Goal: Task Accomplishment & Management: Manage account settings

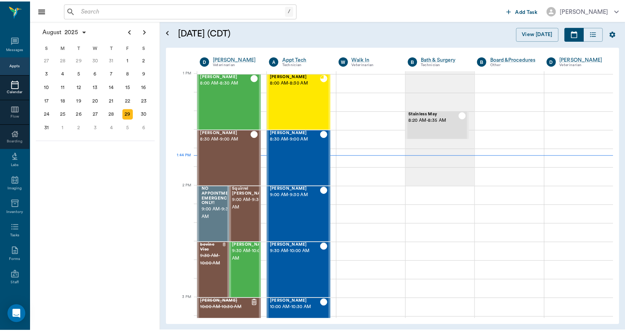
scroll to position [564, 0]
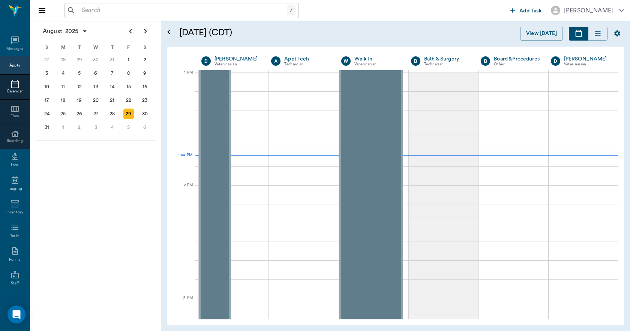
click at [104, 11] on input "text" at bounding box center [183, 10] width 209 height 11
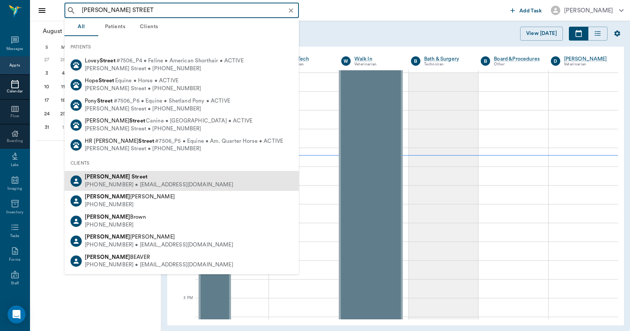
click at [97, 183] on div "(903) 217-3966 • STREETSWAT_158@hotmail.com" at bounding box center [159, 185] width 149 height 8
type input "LESLIE STREET"
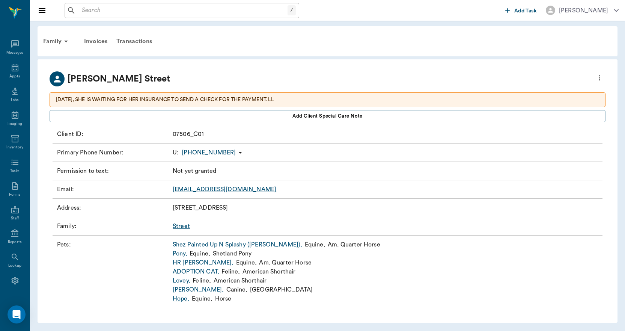
click at [598, 79] on icon "more" at bounding box center [599, 77] width 8 height 9
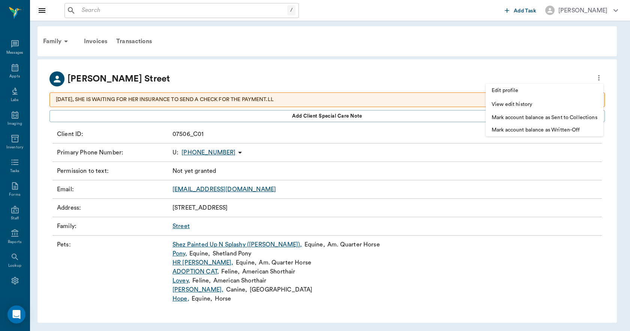
click at [531, 92] on span "Edit profile" at bounding box center [545, 91] width 106 height 8
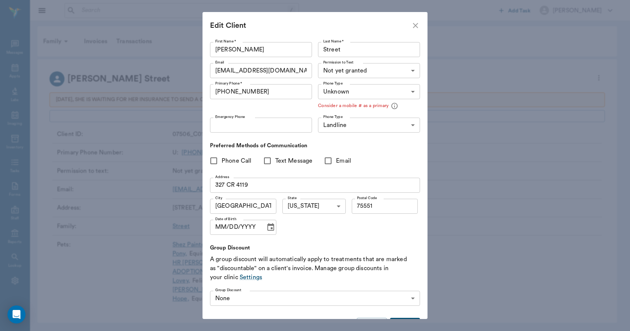
click at [415, 26] on icon "close" at bounding box center [415, 25] width 5 height 5
type input "MOBILE"
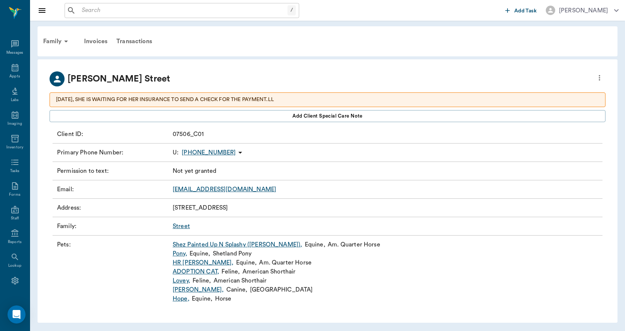
click at [318, 98] on p "6/2/25, SHE IS WAITING FOR HER INSURANCE TO SEND A CHECK FOR THE PAYMENT.LL" at bounding box center [327, 100] width 543 height 8
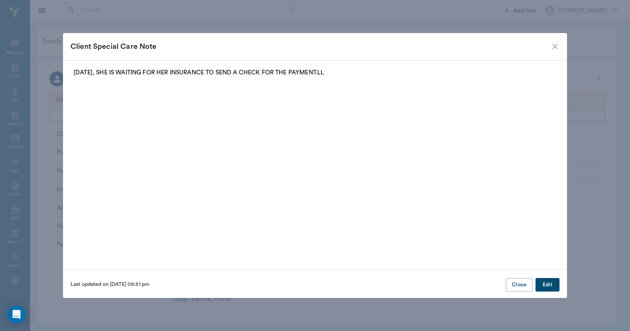
click at [546, 282] on button "Edit" at bounding box center [548, 285] width 24 height 14
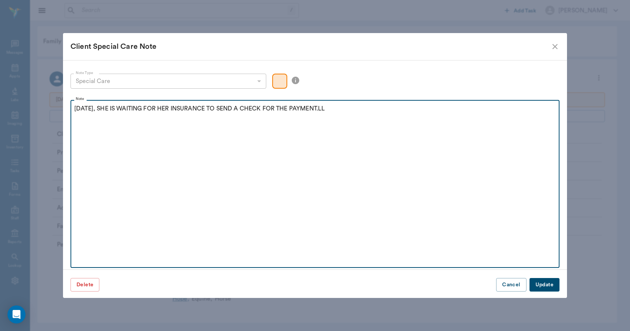
click at [331, 105] on p "6/2/25, SHE IS WAITING FOR HER INSURANCE TO SEND A CHECK FOR THE PAYMENT.LL" at bounding box center [315, 108] width 482 height 9
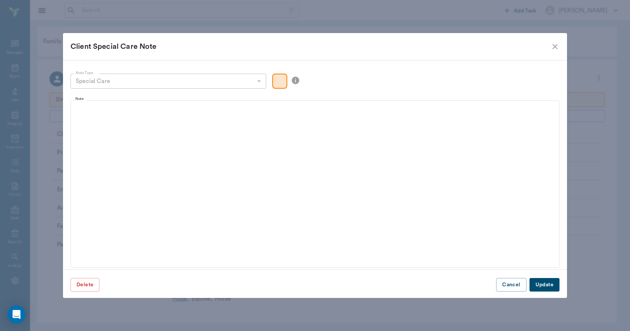
click at [541, 287] on button "Update" at bounding box center [545, 285] width 30 height 14
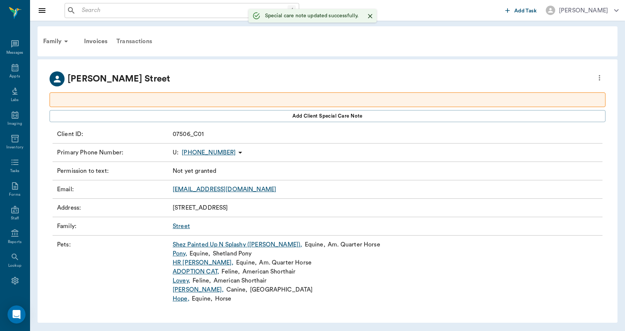
click at [149, 41] on div "Transactions" at bounding box center [134, 41] width 45 height 18
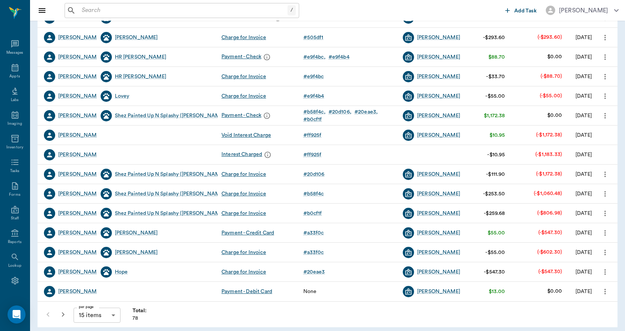
scroll to position [137, 0]
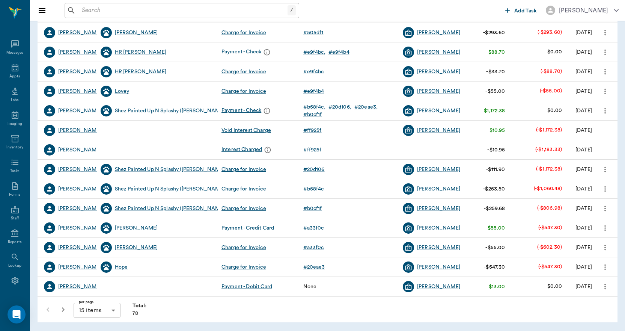
click at [66, 309] on icon "button" at bounding box center [63, 309] width 9 height 9
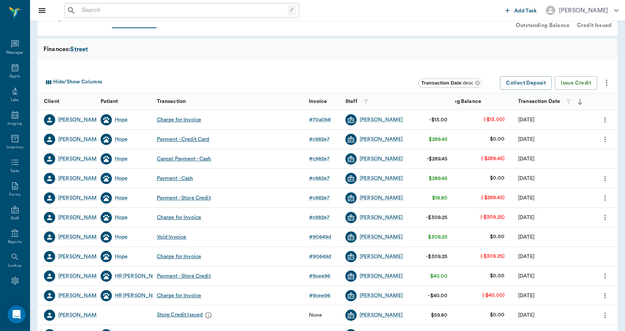
scroll to position [38, 0]
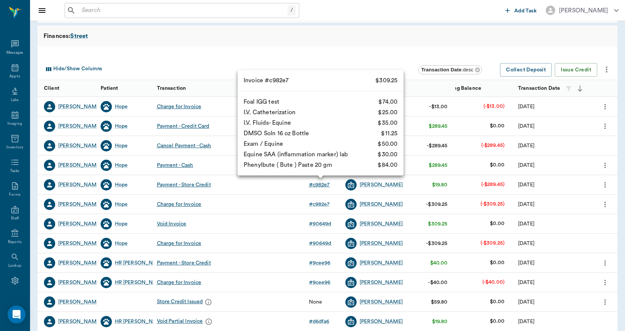
click at [317, 184] on div "# c982e7" at bounding box center [319, 185] width 21 height 8
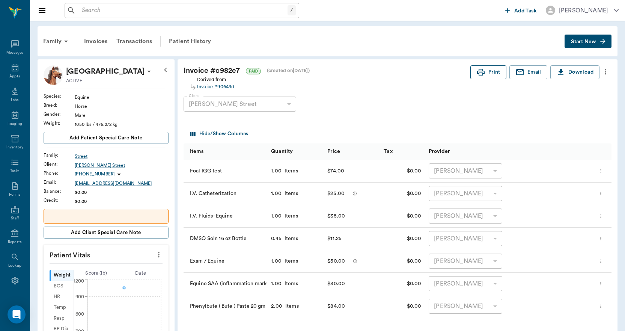
click at [482, 69] on icon "button" at bounding box center [480, 72] width 9 height 9
click at [206, 42] on div "Patient History" at bounding box center [189, 41] width 51 height 18
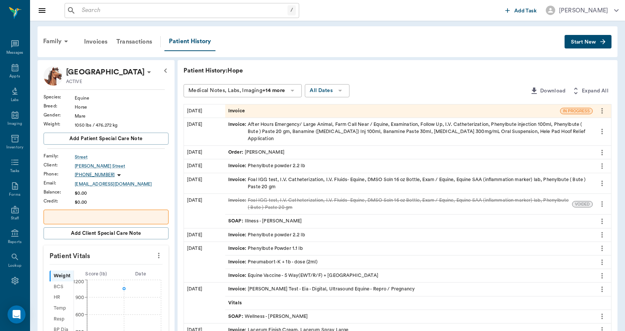
click at [253, 111] on div "Invoice" at bounding box center [392, 110] width 335 height 13
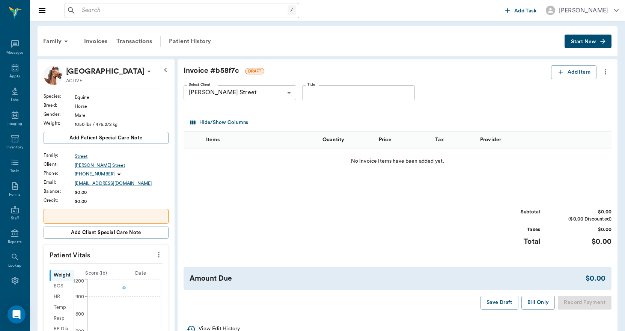
click at [606, 73] on icon "more" at bounding box center [605, 71] width 8 height 9
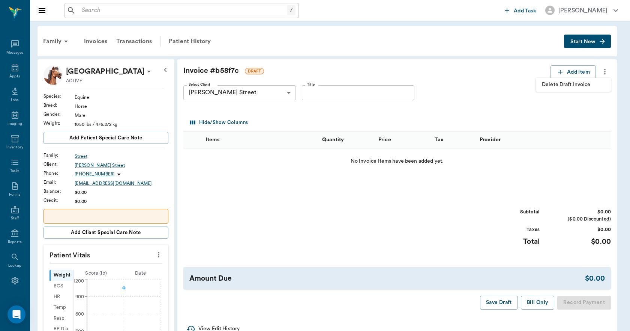
click at [570, 87] on span "Delete Draft Invoice" at bounding box center [573, 85] width 63 height 8
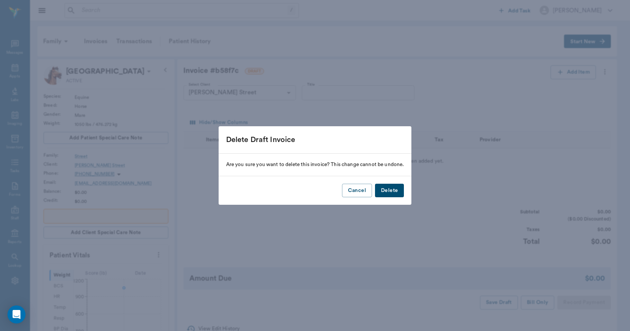
click at [391, 189] on button "Delete" at bounding box center [389, 190] width 29 height 14
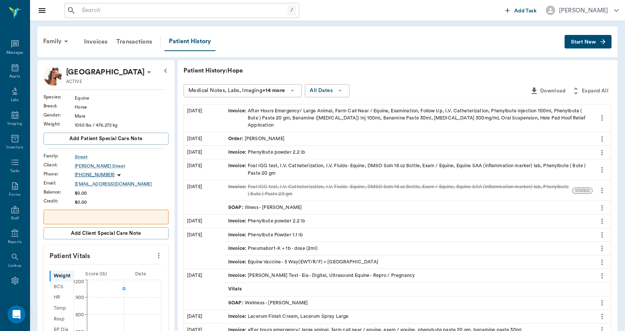
click at [257, 149] on div "Invoice : Phenylbute powder 2.2 lb" at bounding box center [266, 152] width 77 height 7
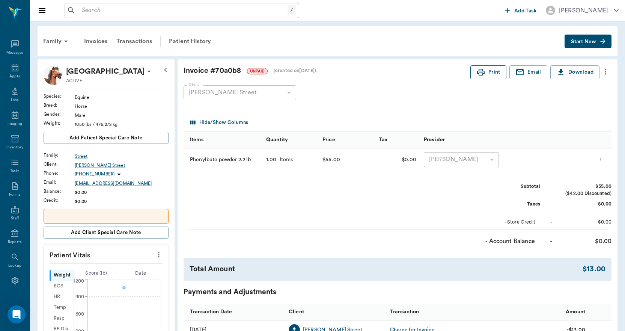
click at [495, 74] on button "Print" at bounding box center [488, 72] width 36 height 14
click at [136, 38] on div "Transactions" at bounding box center [134, 41] width 45 height 18
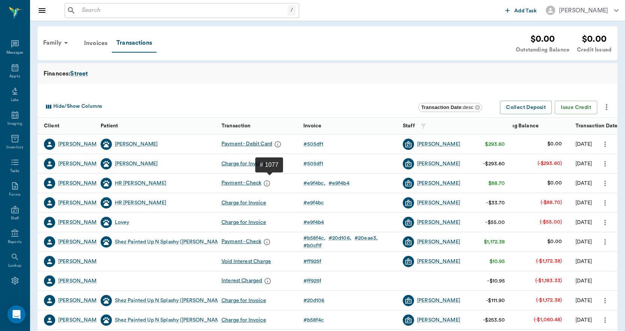
click at [270, 184] on icon "message" at bounding box center [267, 183] width 8 height 8
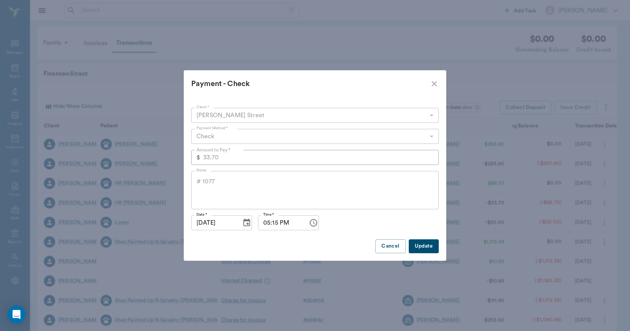
click at [438, 79] on "Payment - Check" at bounding box center [315, 83] width 263 height 27
click at [430, 84] on icon "close" at bounding box center [434, 83] width 9 height 9
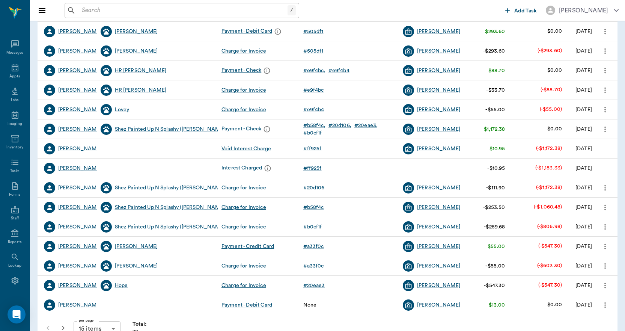
scroll to position [137, 0]
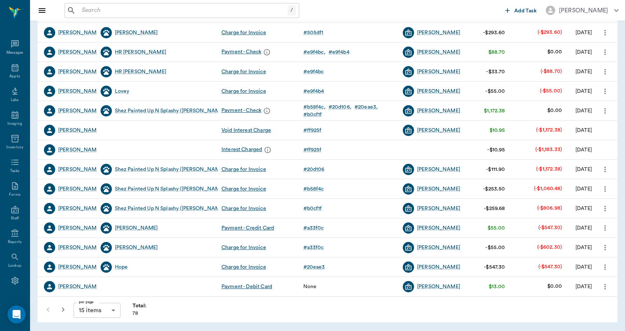
click at [63, 312] on icon "button" at bounding box center [63, 309] width 9 height 9
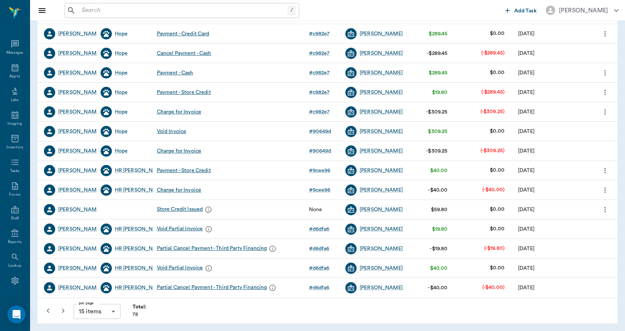
scroll to position [131, 0]
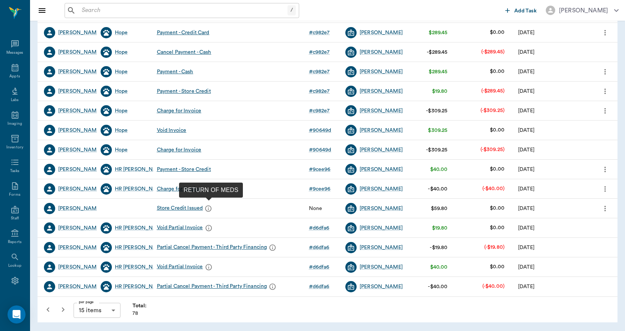
click at [209, 208] on icon "message" at bounding box center [208, 208] width 8 height 8
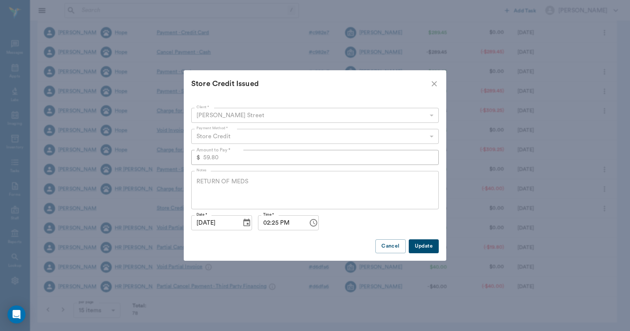
click at [433, 86] on icon "close" at bounding box center [434, 83] width 5 height 5
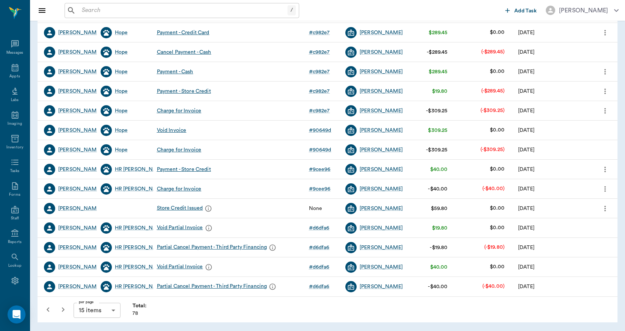
click at [65, 309] on icon "button" at bounding box center [63, 309] width 9 height 9
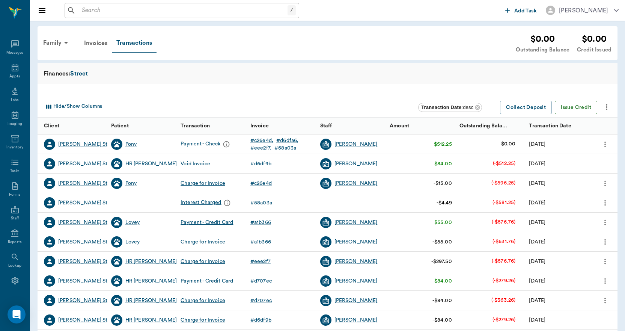
click at [580, 106] on button "Issue Credit" at bounding box center [576, 108] width 42 height 14
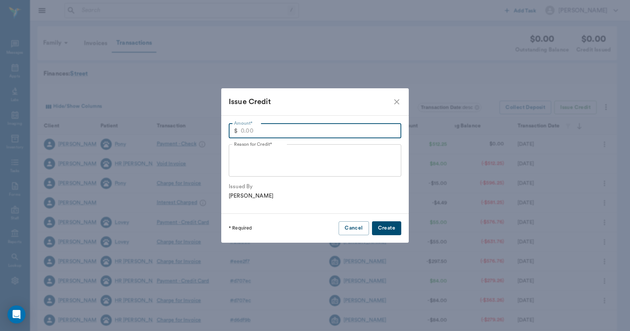
click at [295, 132] on input "Amount*" at bounding box center [321, 130] width 161 height 15
click at [360, 227] on button "Cancel" at bounding box center [354, 228] width 30 height 14
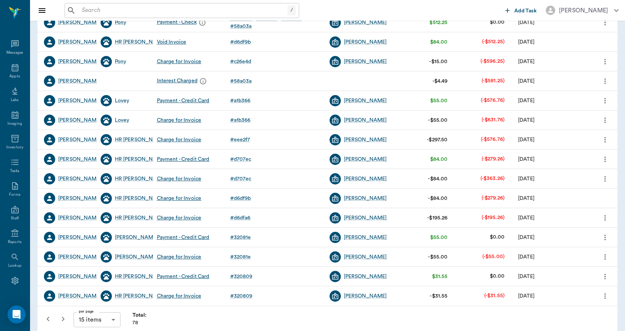
scroll to position [131, 0]
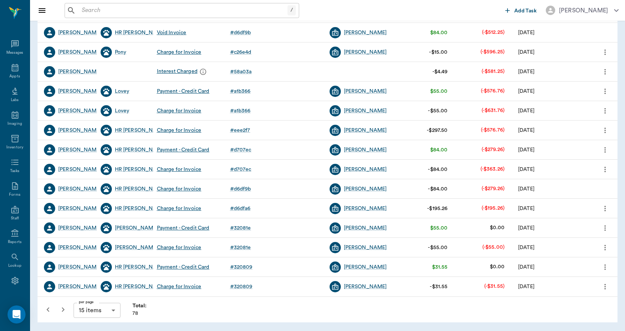
click at [51, 308] on icon "button" at bounding box center [48, 309] width 9 height 9
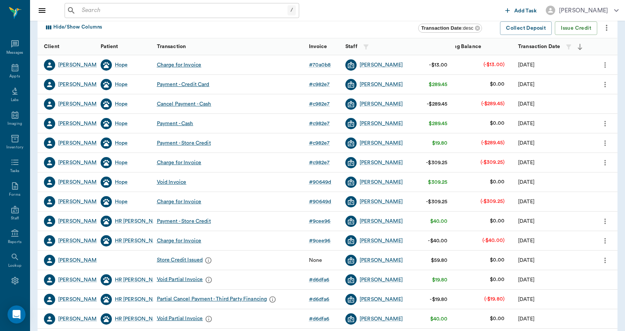
scroll to position [131, 0]
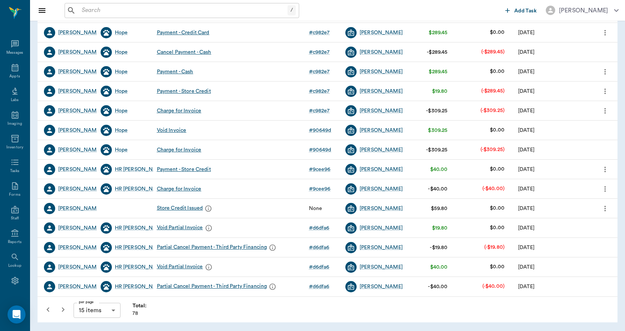
click at [51, 308] on icon "button" at bounding box center [48, 309] width 9 height 9
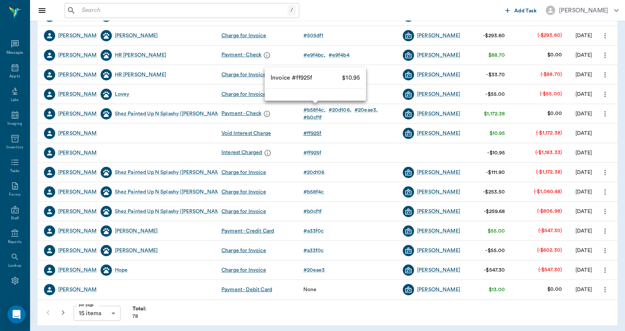
scroll to position [137, 0]
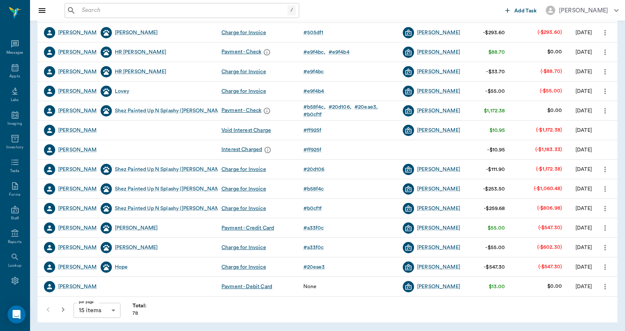
click at [63, 308] on icon "button" at bounding box center [63, 309] width 9 height 9
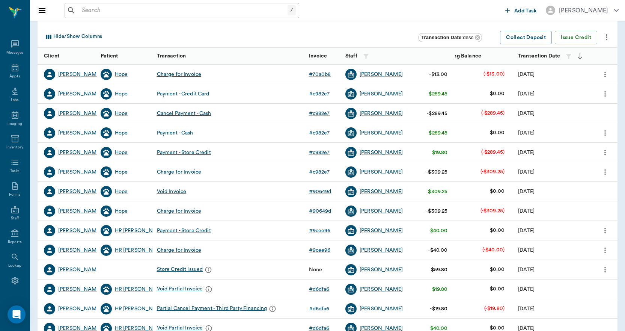
scroll to position [131, 0]
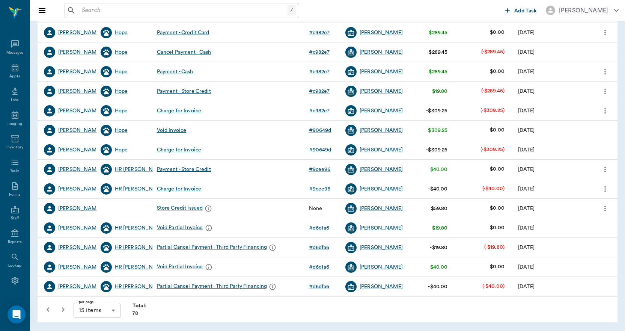
click at [47, 312] on icon "button" at bounding box center [48, 309] width 9 height 9
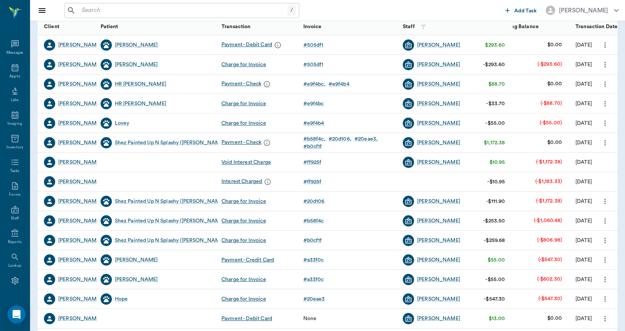
scroll to position [137, 0]
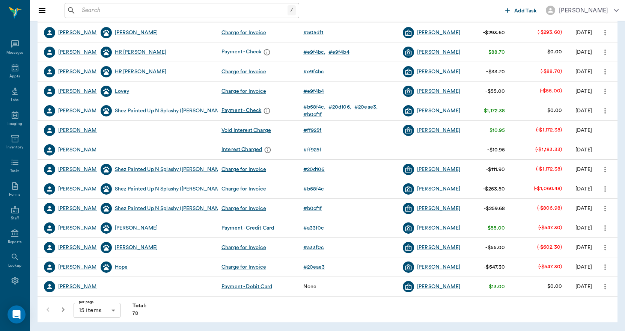
click at [65, 308] on icon "button" at bounding box center [63, 309] width 9 height 9
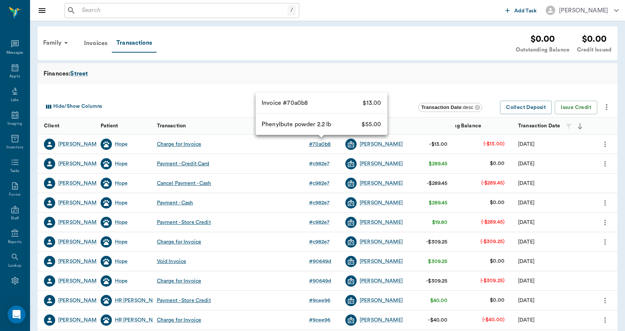
click at [321, 143] on div "# 70a0b8" at bounding box center [320, 144] width 22 height 8
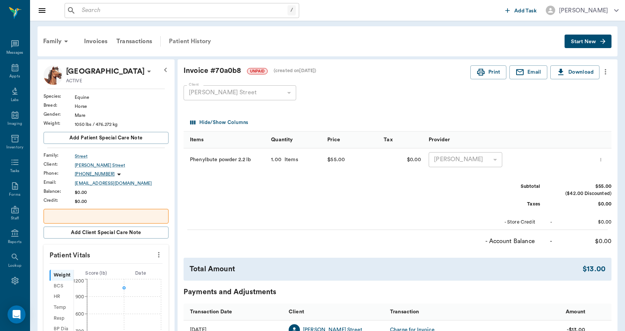
click at [201, 39] on div "Patient History" at bounding box center [189, 41] width 51 height 18
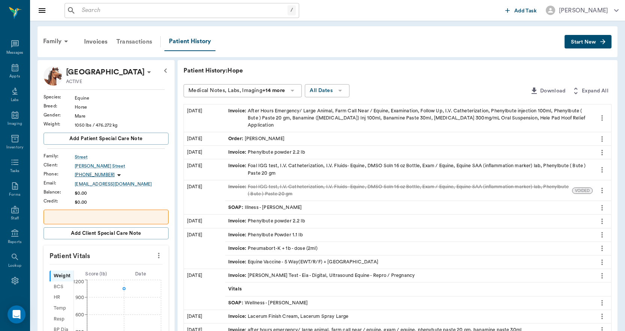
click at [135, 41] on div "Transactions" at bounding box center [134, 42] width 45 height 18
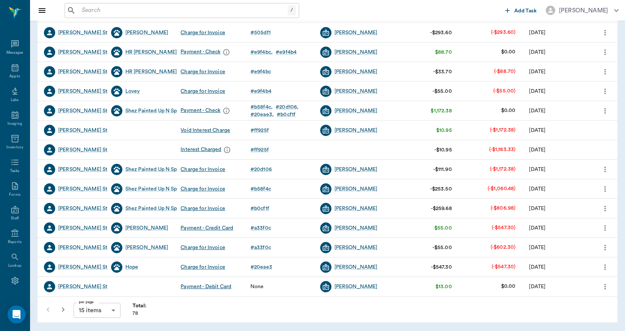
scroll to position [137, 0]
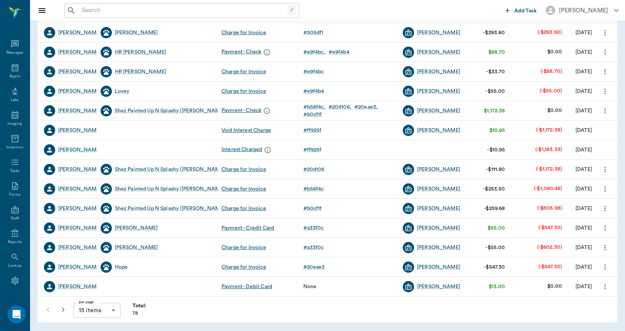
click at [62, 308] on icon "button" at bounding box center [63, 309] width 9 height 9
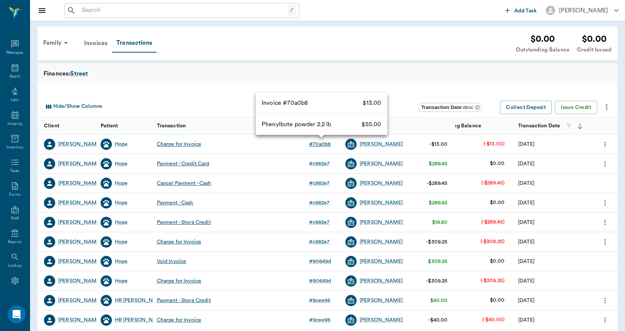
click at [320, 144] on div "# 70a0b8" at bounding box center [320, 144] width 22 height 8
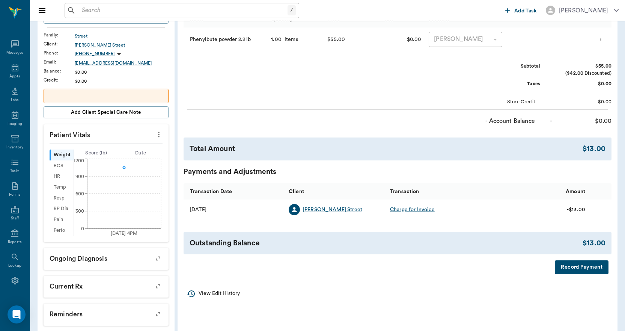
scroll to position [150, 0]
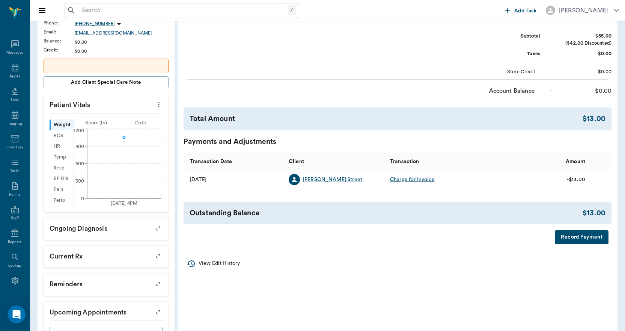
click at [234, 261] on p "View Edit History" at bounding box center [218, 263] width 41 height 8
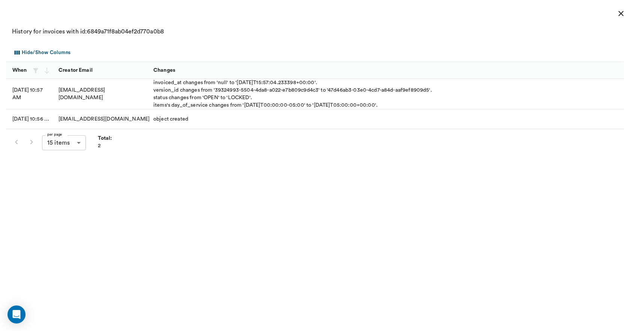
click at [620, 13] on icon "close" at bounding box center [621, 13] width 5 height 5
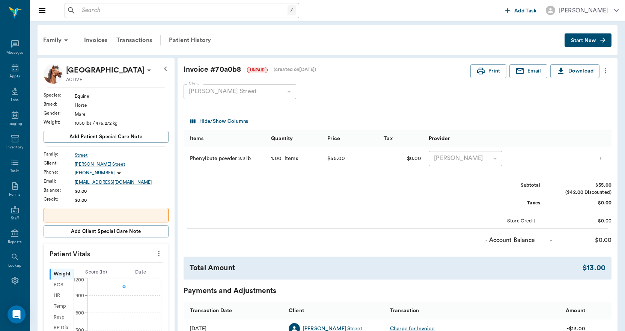
scroll to position [0, 0]
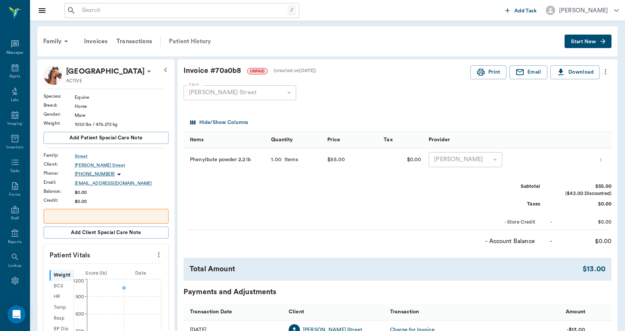
click at [193, 42] on div "Patient History" at bounding box center [189, 41] width 51 height 18
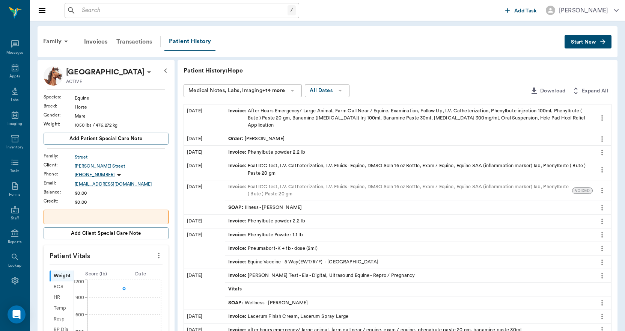
click at [133, 42] on div "Transactions" at bounding box center [134, 42] width 45 height 18
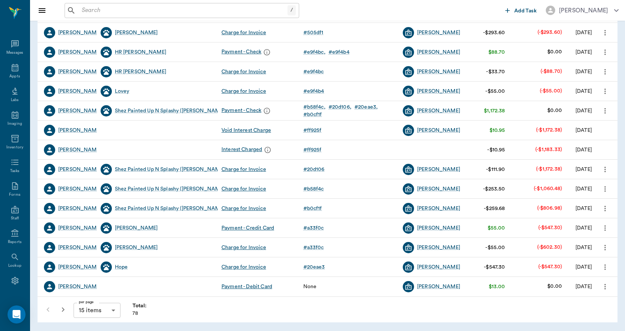
scroll to position [137, 0]
click at [65, 310] on icon "button" at bounding box center [63, 309] width 9 height 9
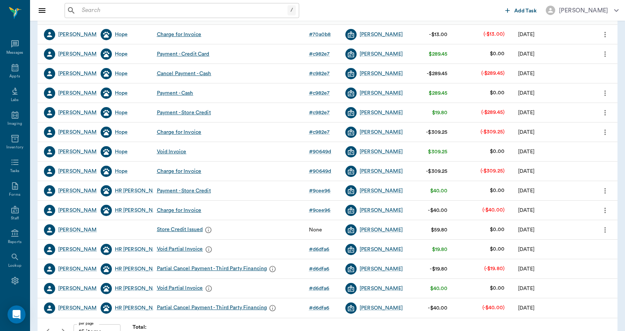
scroll to position [131, 0]
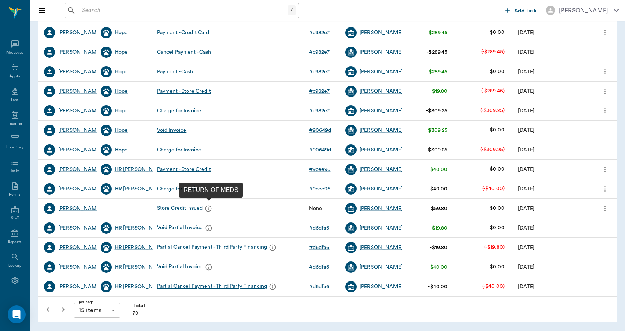
click at [208, 210] on icon "message" at bounding box center [208, 208] width 6 height 6
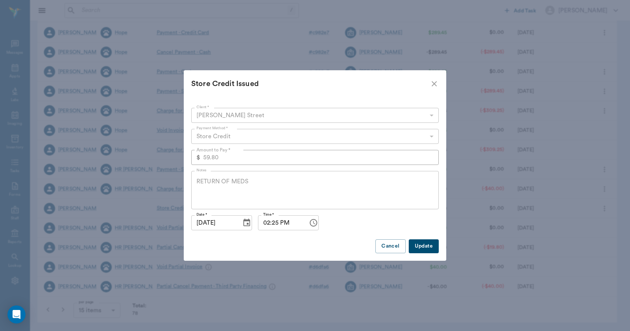
click at [435, 86] on icon "close" at bounding box center [434, 83] width 9 height 9
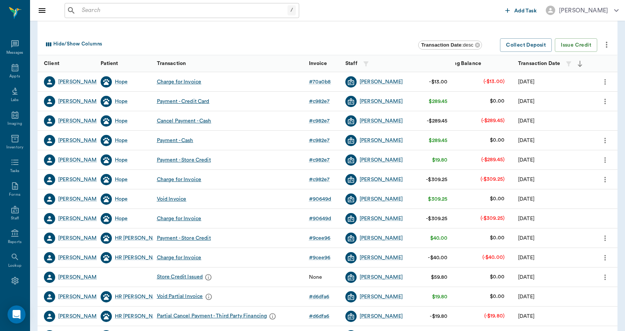
scroll to position [93, 0]
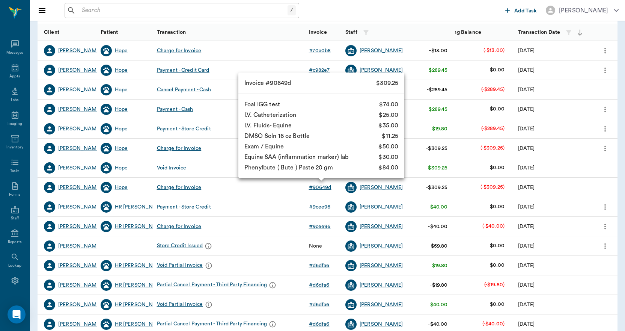
click at [323, 188] on div "# 90649d" at bounding box center [320, 187] width 23 height 8
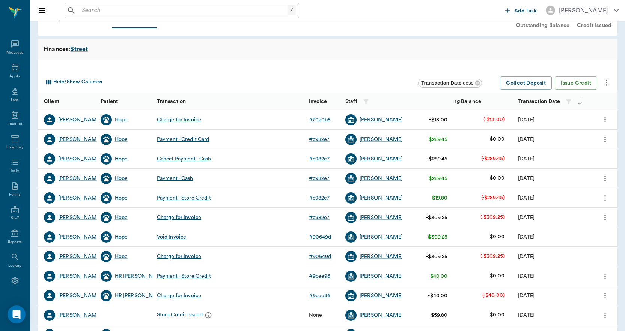
scroll to position [38, 0]
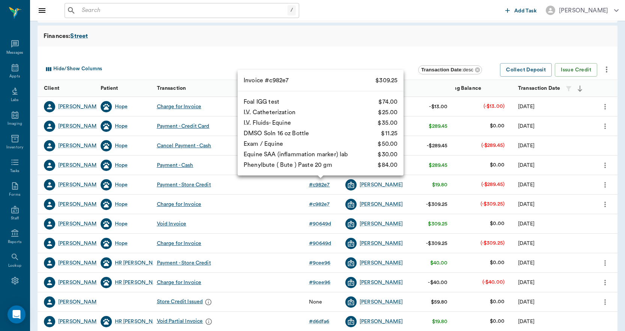
click at [317, 184] on div "# c982e7" at bounding box center [319, 185] width 21 height 8
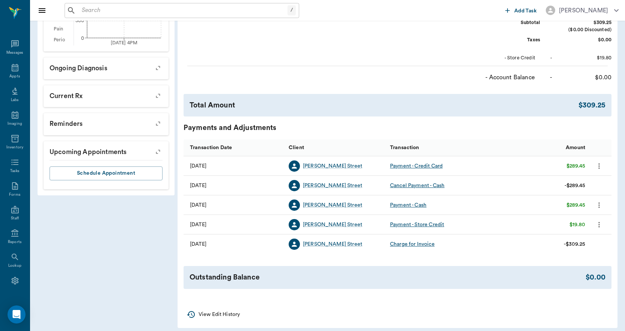
scroll to position [316, 0]
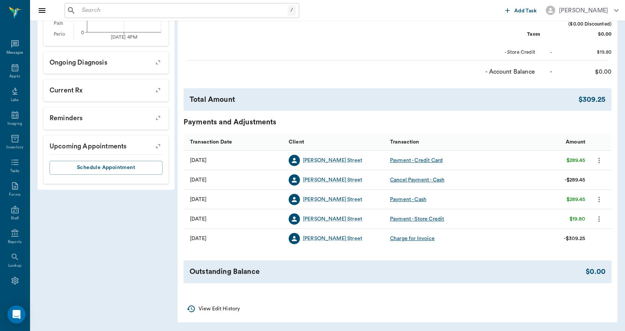
click at [426, 219] on div "Payment - Store Credit" at bounding box center [417, 219] width 54 height 8
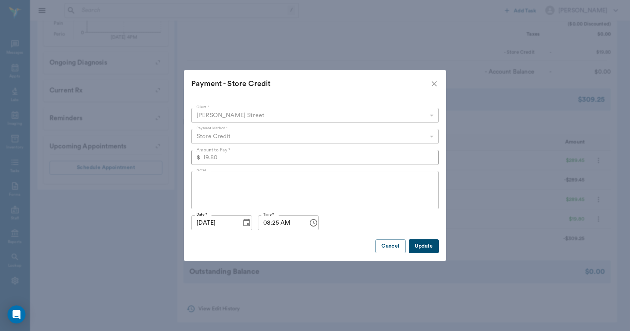
click at [433, 85] on icon "close" at bounding box center [434, 83] width 5 height 5
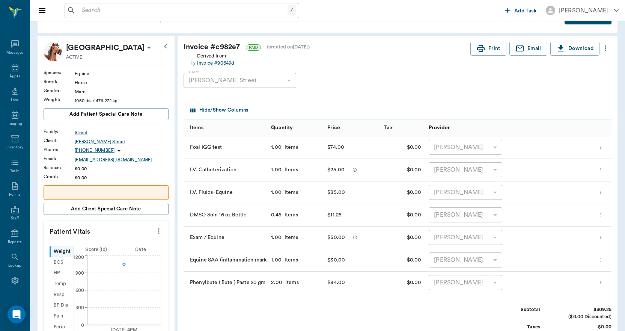
scroll to position [0, 0]
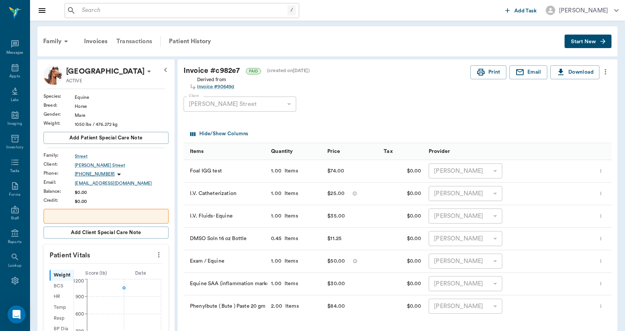
click at [145, 39] on div "Transactions" at bounding box center [134, 41] width 45 height 18
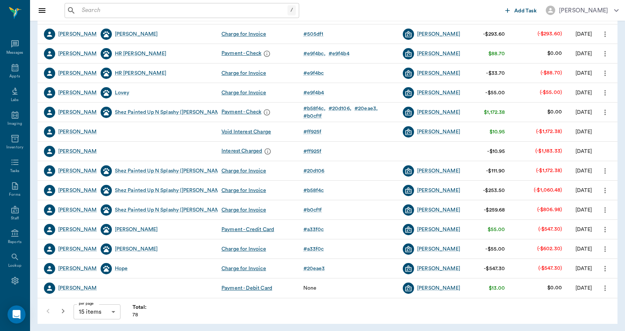
scroll to position [137, 0]
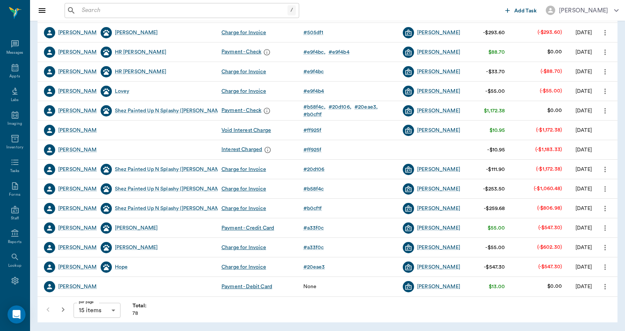
click at [63, 310] on icon "button" at bounding box center [63, 309] width 9 height 9
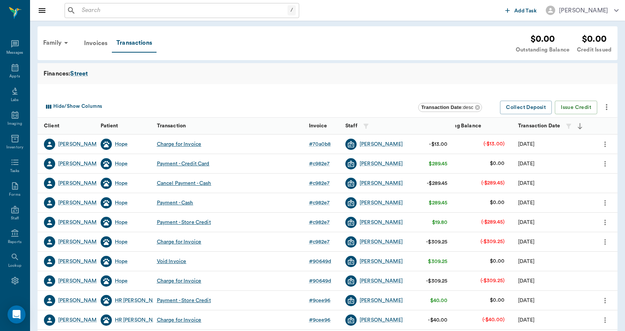
click at [192, 220] on div "Payment - Store Credit" at bounding box center [184, 222] width 54 height 8
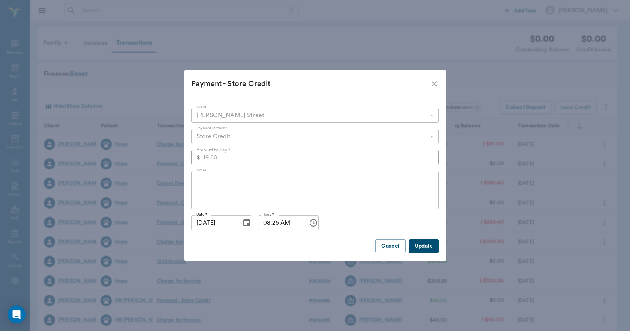
click at [437, 85] on icon "close" at bounding box center [434, 83] width 9 height 9
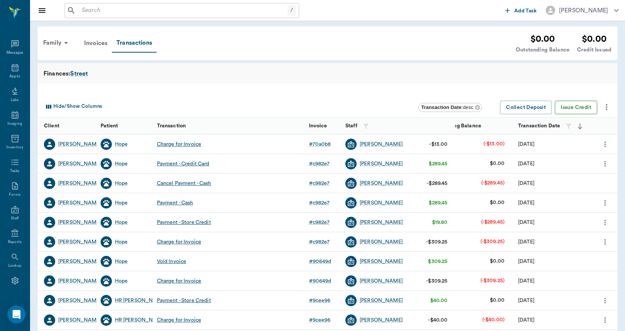
click at [578, 110] on button "Issue Credit" at bounding box center [576, 108] width 42 height 14
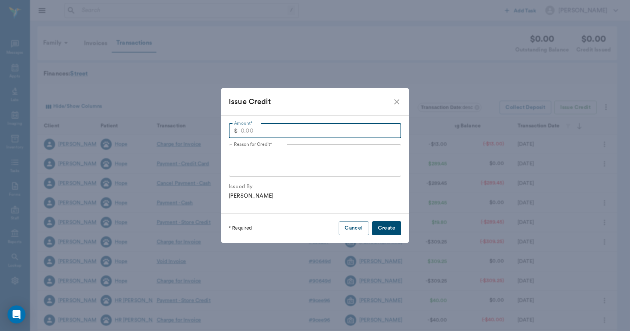
click at [337, 129] on input "Amount*" at bounding box center [321, 130] width 161 height 15
type input "55.00"
click at [308, 151] on textarea "Reason for Credit*" at bounding box center [315, 160] width 162 height 26
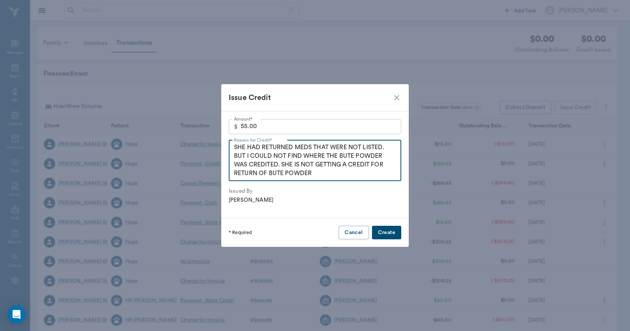
type textarea "SHE HAD RETURNED MEDS THAT WERE NOT LISTED. BUT I COULD NOT FIND WHERE THE BUTE…"
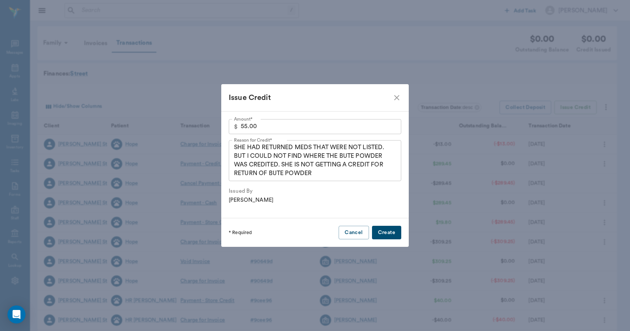
click at [386, 230] on button "Create" at bounding box center [386, 232] width 29 height 14
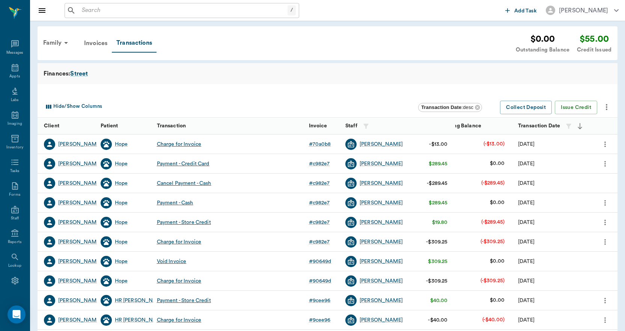
click at [176, 10] on input "text" at bounding box center [183, 10] width 209 height 11
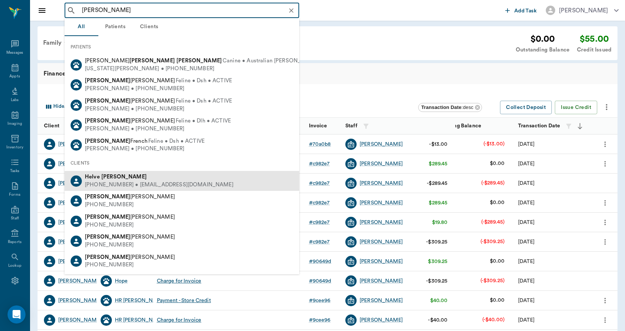
click at [114, 179] on b "[PERSON_NAME]" at bounding box center [123, 177] width 45 height 6
type input "[PERSON_NAME]"
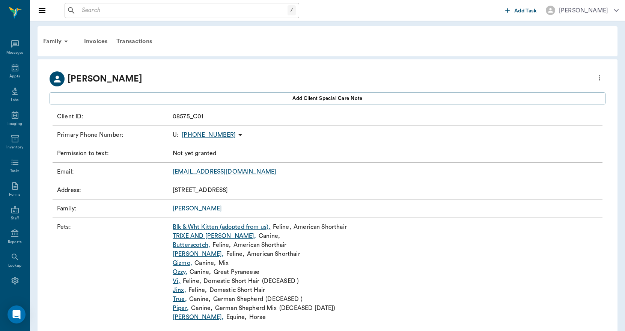
click at [225, 226] on link "Blk & Wht Kitten (adopted from us) ," at bounding box center [222, 226] width 98 height 9
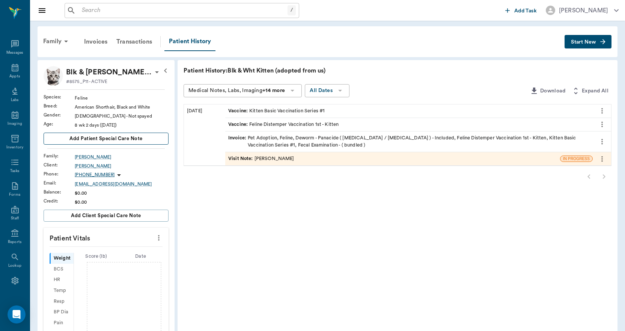
click at [126, 136] on span "Add patient Special Care Note" at bounding box center [105, 138] width 73 height 8
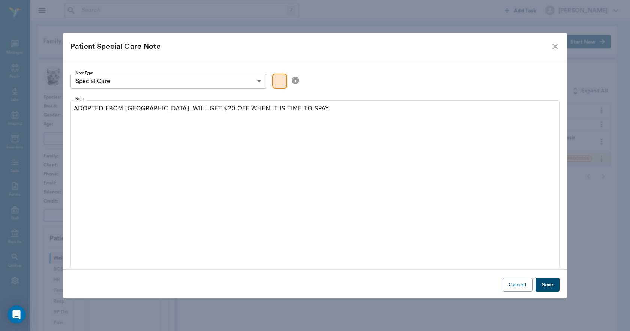
click at [543, 282] on button "Save" at bounding box center [548, 285] width 24 height 14
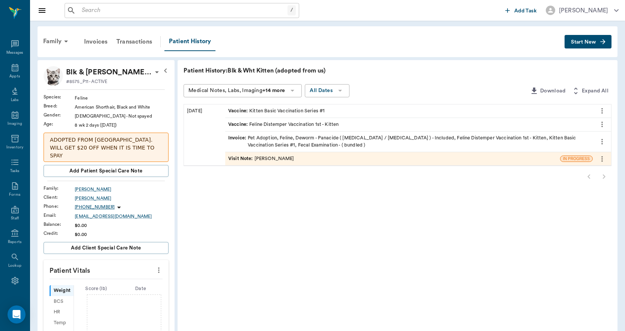
click at [597, 44] on button "Start New" at bounding box center [587, 42] width 47 height 14
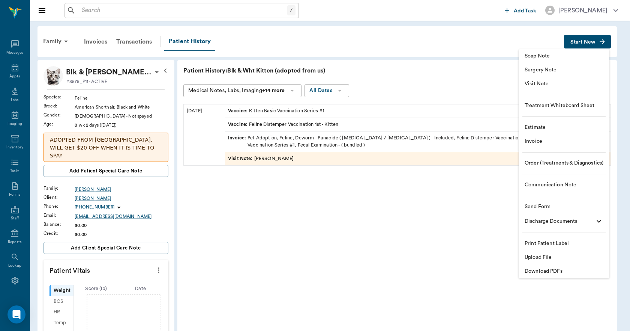
click at [535, 259] on span "Upload File" at bounding box center [564, 257] width 79 height 8
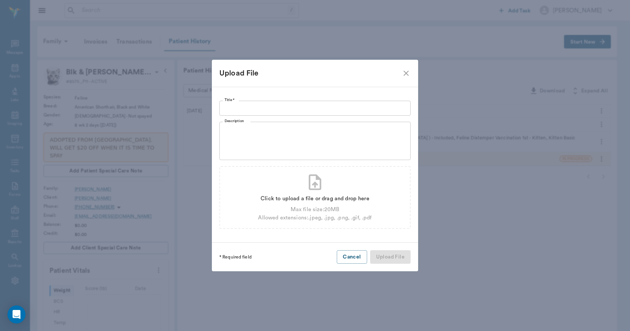
click at [322, 106] on input "Title *" at bounding box center [314, 108] width 191 height 15
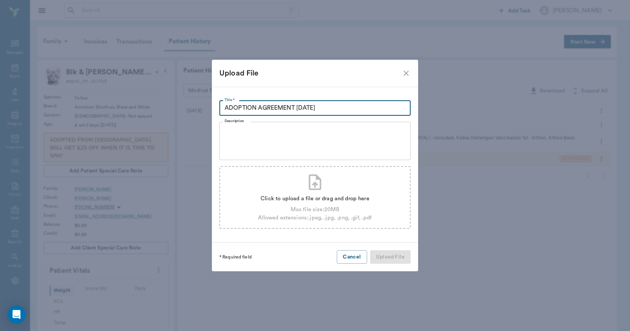
type input "ADOPTION AGREEMENT [DATE]"
click at [314, 195] on div "Click to upload a file or drag and drop here" at bounding box center [315, 198] width 114 height 8
type input "C:\fakepath\Blk&WhtKitten.[PERSON_NAME].AdoptAgreement.[DATE].pdf"
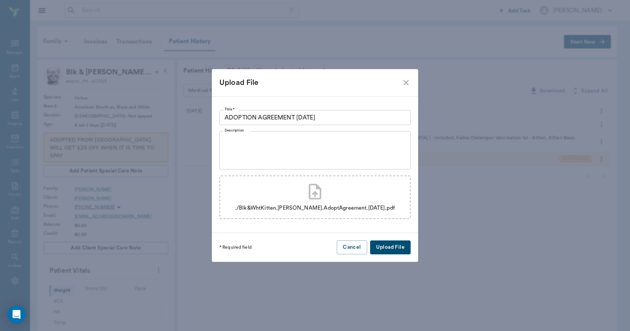
click at [389, 246] on button "Upload File" at bounding box center [390, 247] width 41 height 14
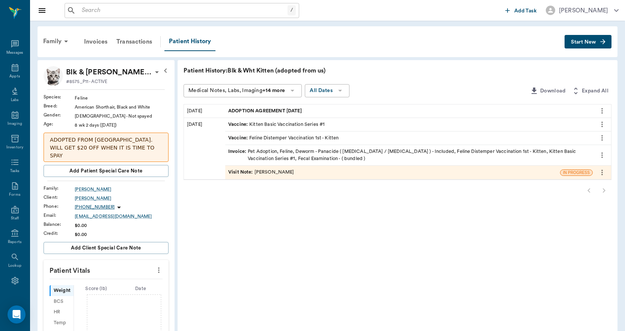
click at [600, 110] on icon "more" at bounding box center [602, 110] width 8 height 9
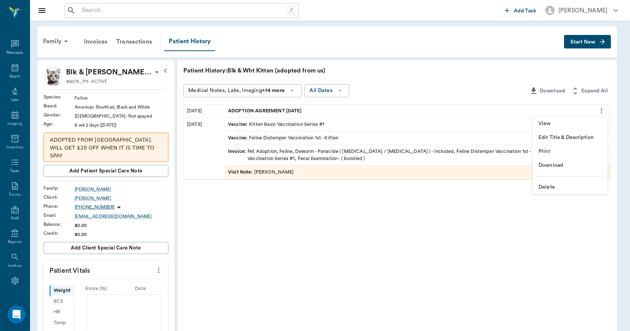
click at [547, 188] on span "Delete" at bounding box center [570, 187] width 63 height 8
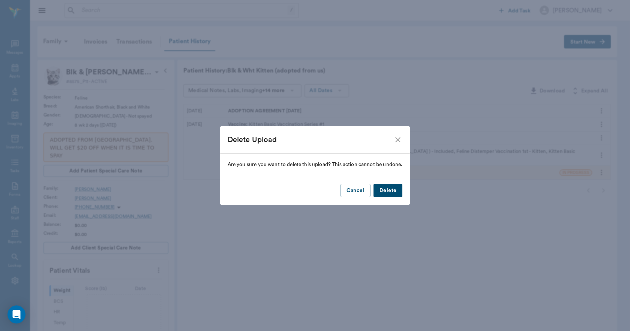
click at [394, 191] on button "Delete" at bounding box center [388, 190] width 29 height 14
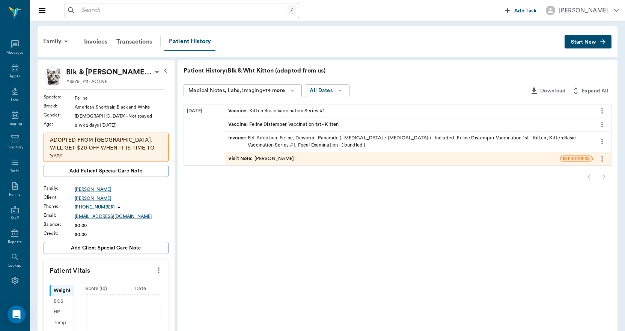
click at [584, 38] on button "Start New" at bounding box center [587, 42] width 47 height 14
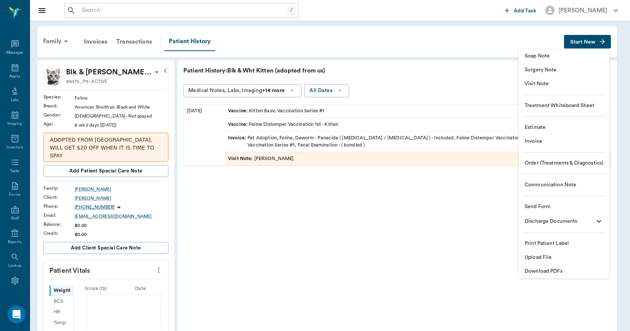
click at [537, 254] on span "Upload File" at bounding box center [564, 257] width 79 height 8
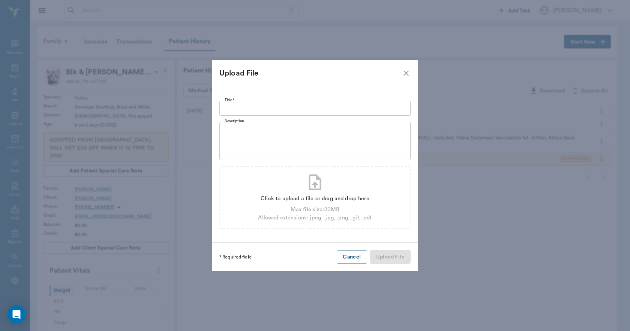
click at [318, 106] on input "Title *" at bounding box center [314, 108] width 191 height 15
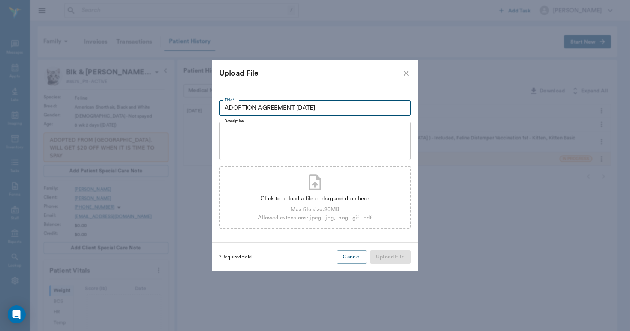
type input "ADOPTION AGREEMENT [DATE]"
click at [307, 196] on div "Click to upload a file or drag and drop here" at bounding box center [315, 198] width 114 height 8
type input "C:\fakepath\Blk&WhtKitten.[PERSON_NAME].AdoptAgreement.[DATE](1).pdf"
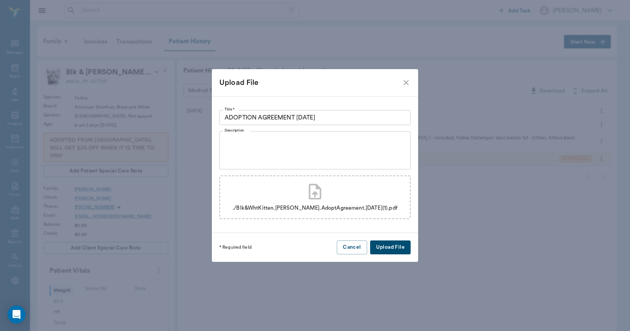
click at [380, 247] on button "Upload File" at bounding box center [390, 247] width 41 height 14
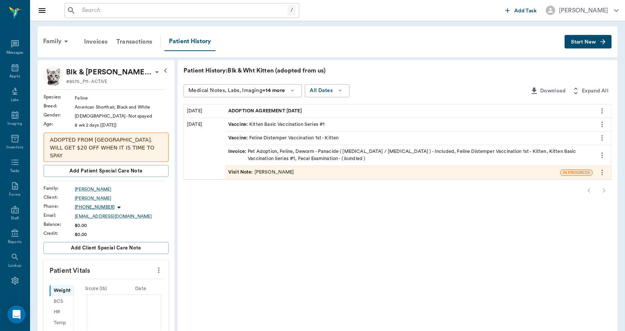
click at [167, 9] on input "text" at bounding box center [183, 10] width 209 height 11
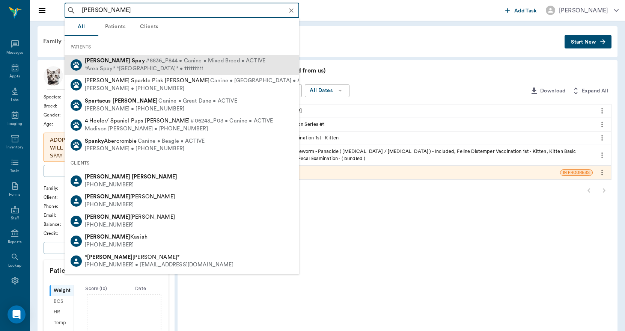
click at [117, 62] on div "[PERSON_NAME] #8836_P844 • Canine • Mixed Breed • ACTIVE" at bounding box center [175, 61] width 180 height 8
type input "[PERSON_NAME]"
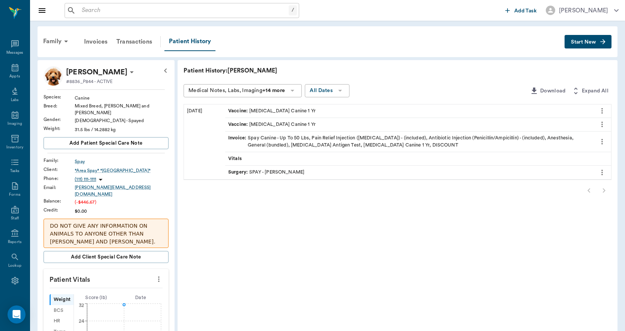
click at [603, 110] on icon "more" at bounding box center [602, 110] width 8 height 9
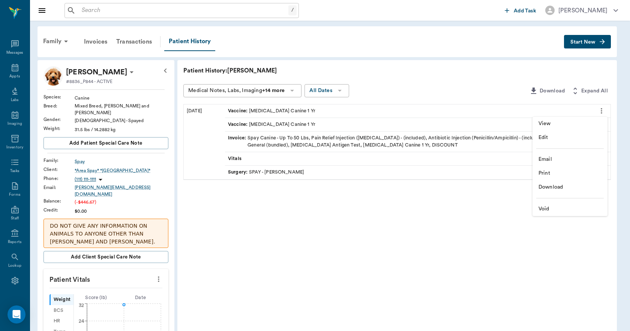
click at [569, 120] on span "View" at bounding box center [570, 124] width 63 height 8
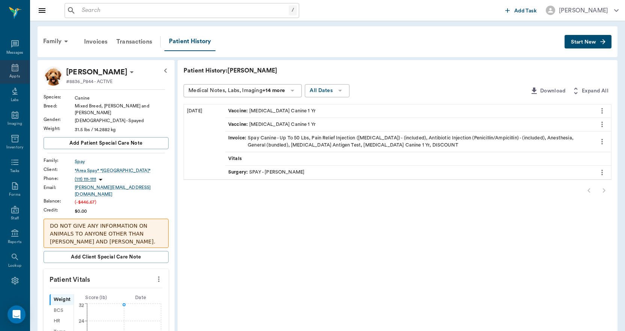
click at [12, 66] on icon at bounding box center [15, 67] width 9 height 9
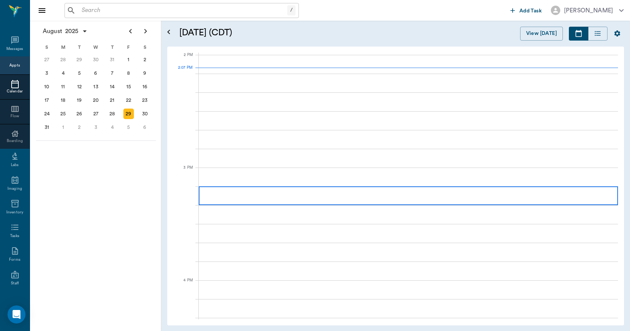
scroll to position [676, 0]
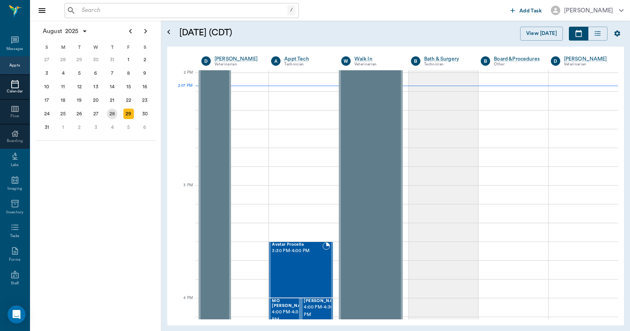
click at [114, 114] on div "28" at bounding box center [112, 113] width 11 height 11
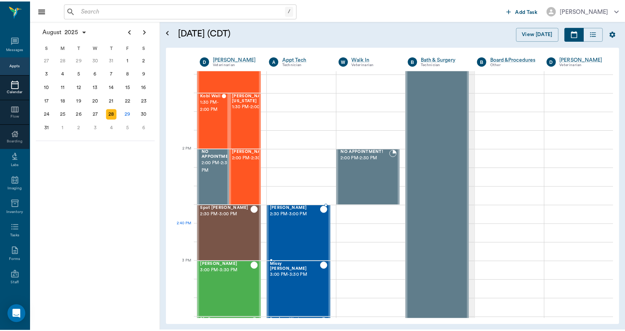
scroll to position [600, 0]
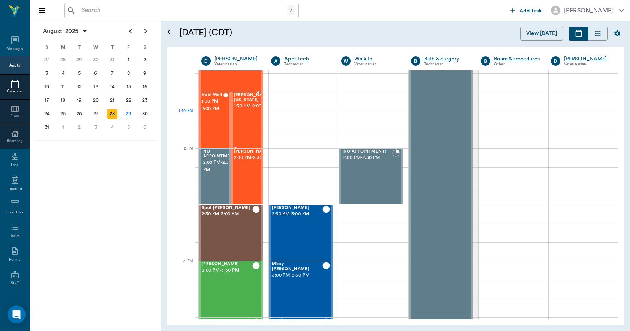
click at [236, 110] on span "1:30 PM - 2:00 PM" at bounding box center [253, 106] width 38 height 8
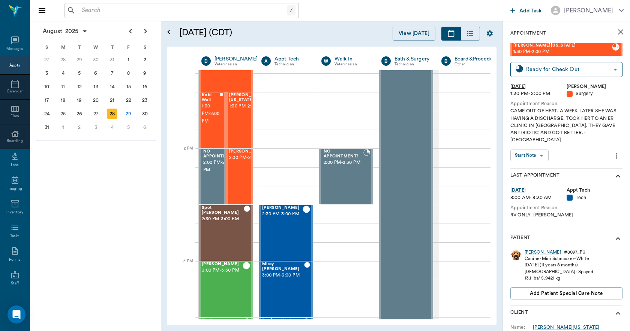
click at [529, 249] on div "[PERSON_NAME]" at bounding box center [543, 252] width 36 height 6
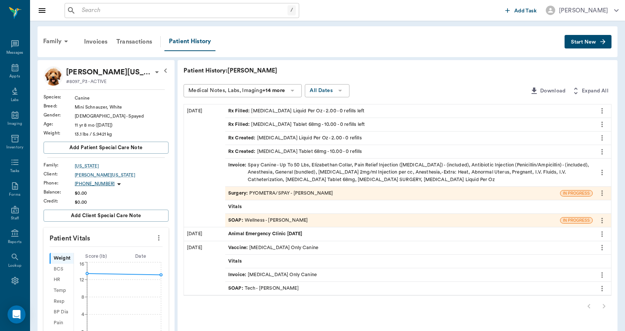
click at [289, 233] on span "Animal Emergency Clinic [DATE]" at bounding box center [266, 233] width 76 height 7
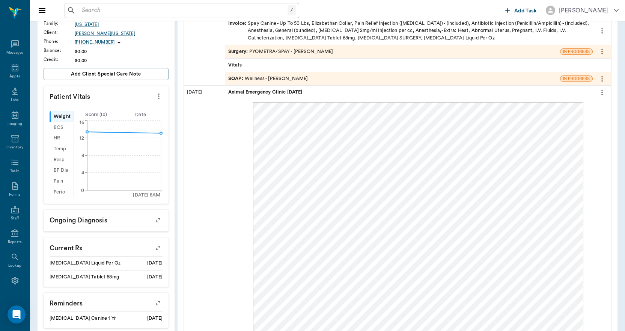
scroll to position [33, 0]
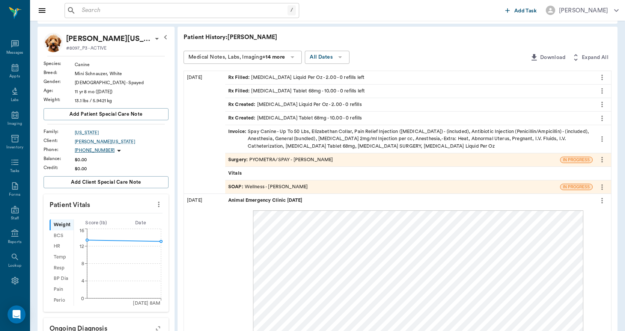
click at [601, 200] on icon "more" at bounding box center [602, 200] width 8 height 9
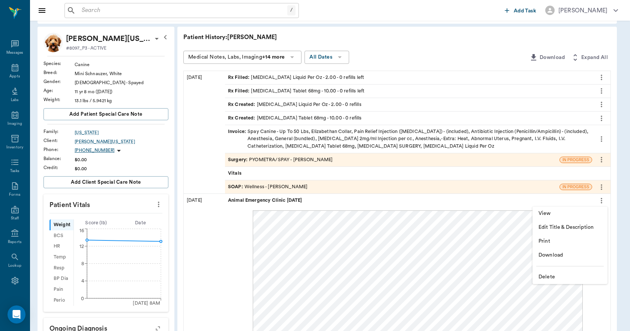
click at [561, 215] on span "View" at bounding box center [570, 213] width 63 height 8
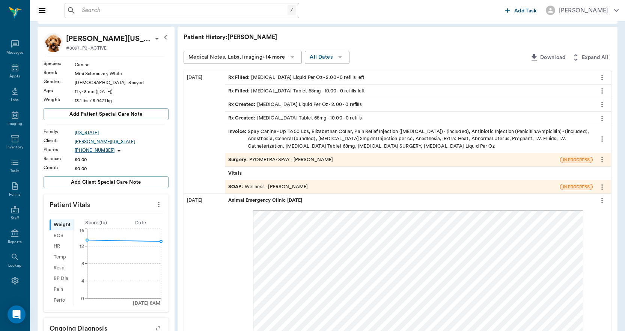
scroll to position [0, 0]
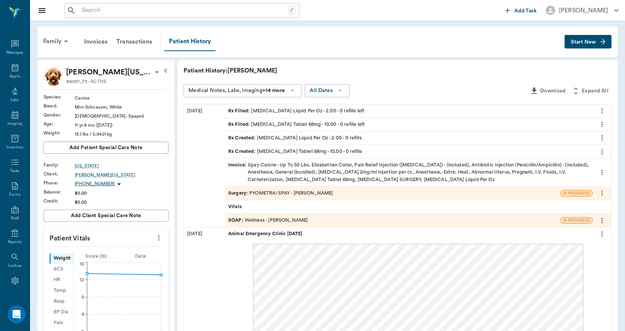
click at [573, 42] on span "Start New" at bounding box center [583, 42] width 25 height 0
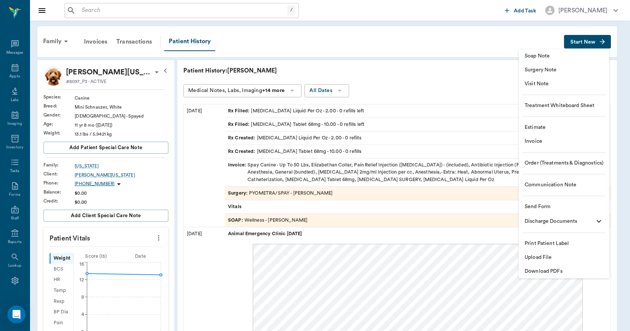
click at [539, 258] on span "Upload File" at bounding box center [564, 257] width 79 height 8
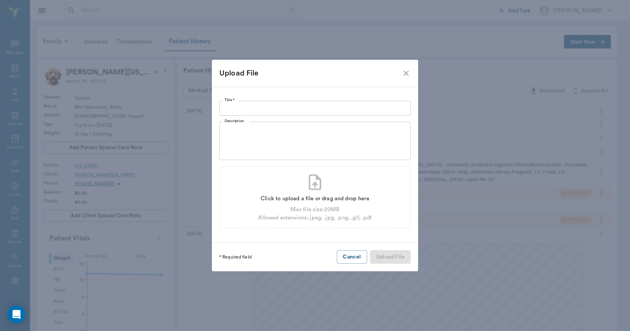
click at [334, 105] on input "Title *" at bounding box center [314, 108] width 191 height 15
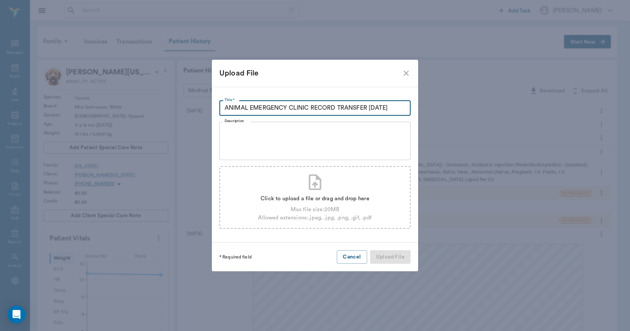
type input "ANIMAL EMERGENCY CLINIC RECORD TRANSFER [DATE]"
click at [324, 197] on div "Click to upload a file or drag and drop here" at bounding box center [315, 198] width 114 height 8
type input "C:\fakepath\[PERSON_NAME].[US_STATE].AnimalEmergencyClinic.[DATE].pdf"
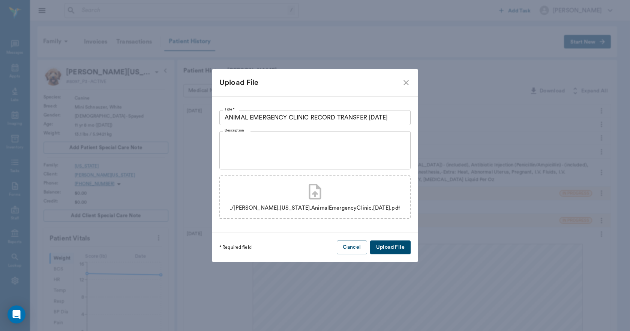
click at [386, 246] on button "Upload File" at bounding box center [390, 247] width 41 height 14
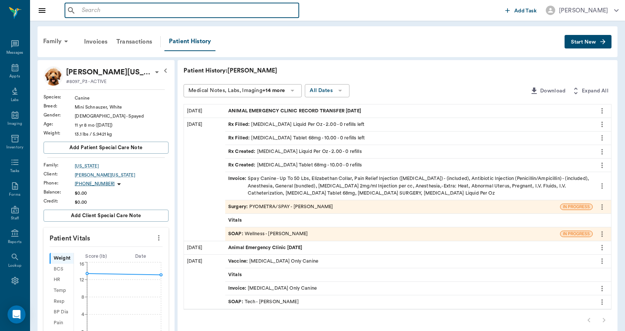
click at [240, 11] on input "text" at bounding box center [187, 10] width 217 height 11
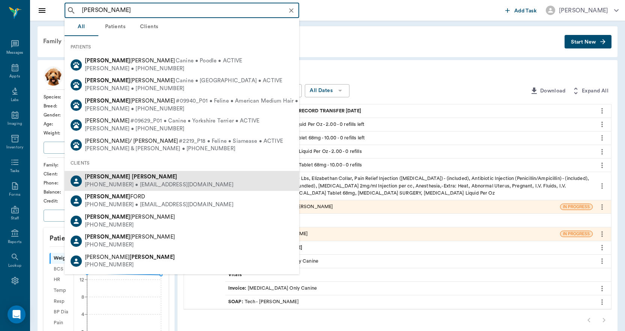
click at [121, 179] on div "[PERSON_NAME]" at bounding box center [159, 177] width 149 height 8
type input "[PERSON_NAME]"
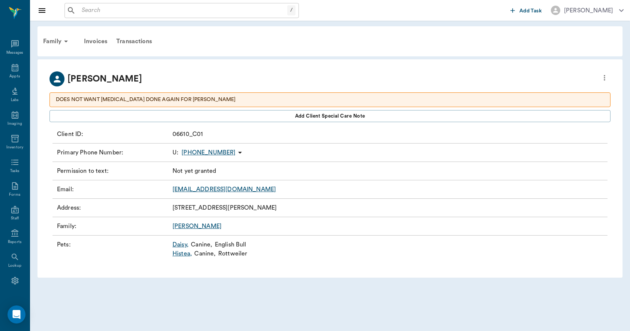
click at [179, 245] on link "Daisy ," at bounding box center [181, 244] width 16 height 9
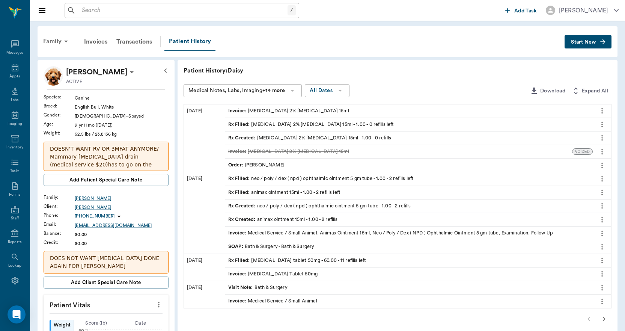
click at [58, 39] on div "Family" at bounding box center [57, 41] width 36 height 18
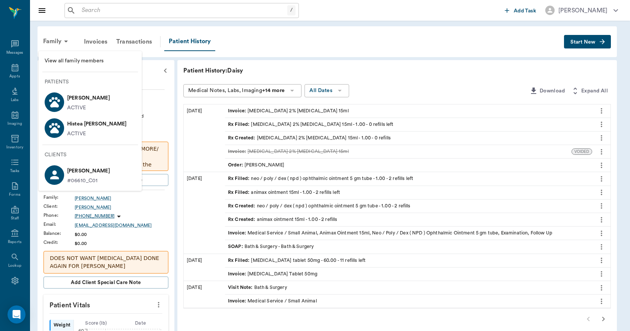
click at [78, 125] on p "Histea [PERSON_NAME]" at bounding box center [97, 124] width 60 height 12
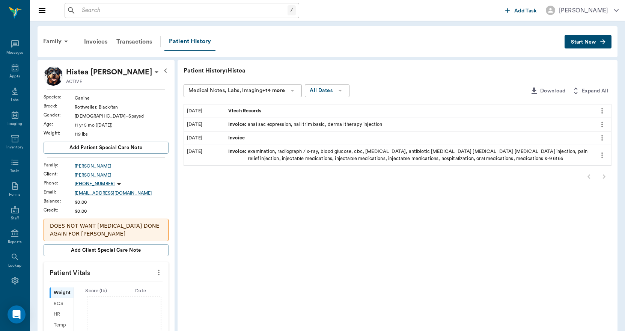
click at [252, 109] on span "Vtech Records" at bounding box center [245, 110] width 35 height 7
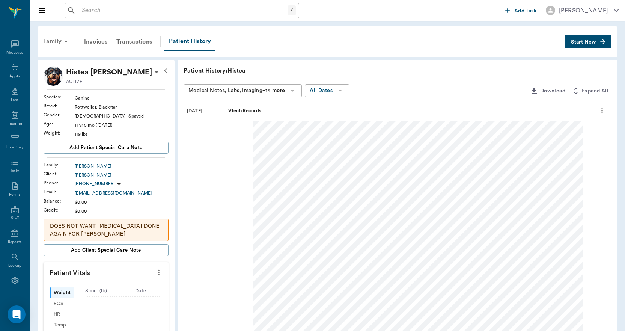
click at [57, 39] on div "Family" at bounding box center [57, 41] width 36 height 18
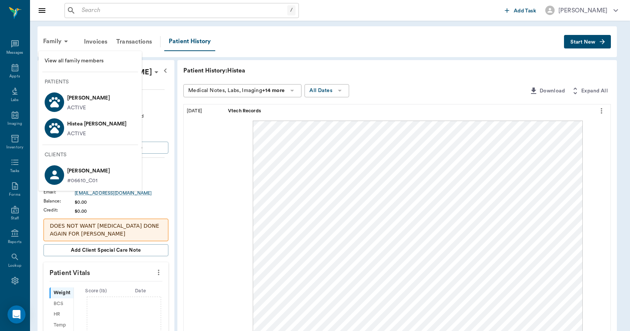
click at [64, 60] on span "View all family members" at bounding box center [90, 61] width 91 height 8
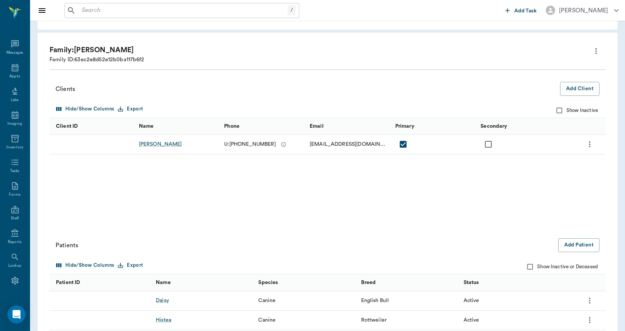
scroll to position [93, 0]
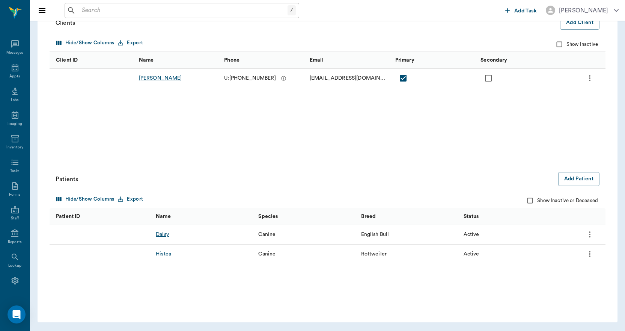
click at [162, 236] on div "Daisy" at bounding box center [162, 234] width 13 height 8
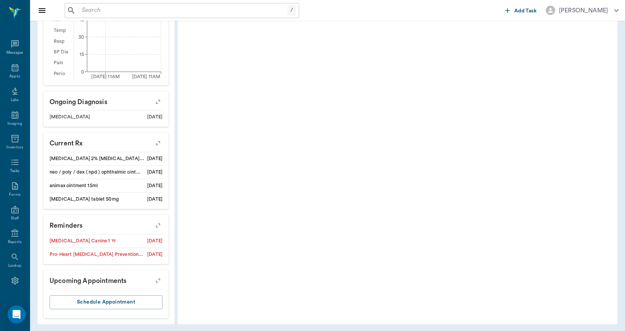
scroll to position [328, 0]
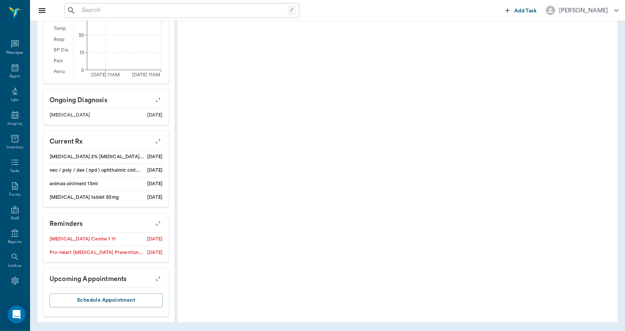
click at [126, 12] on input "text" at bounding box center [183, 10] width 209 height 11
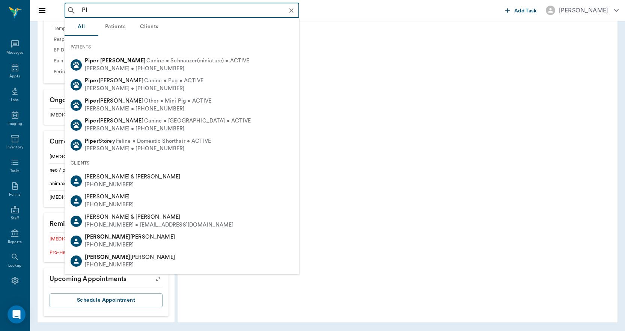
type input "P"
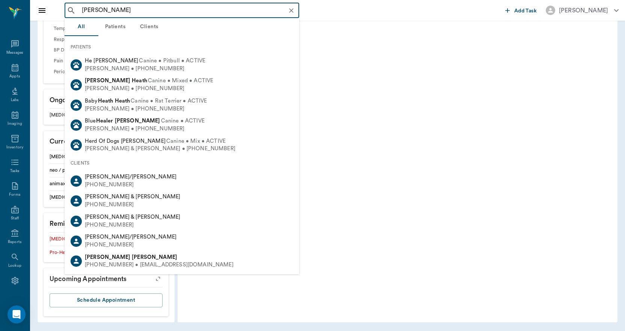
type input "[PERSON_NAME]"
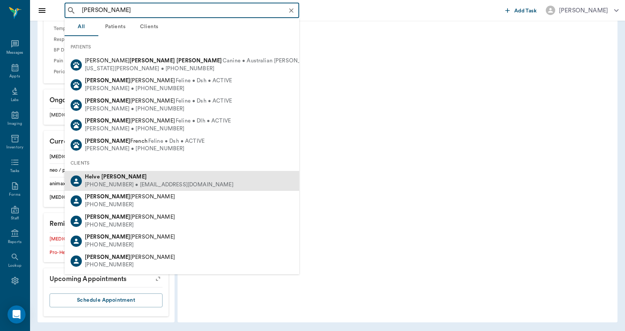
click at [109, 173] on div "[PERSON_NAME]" at bounding box center [159, 177] width 149 height 8
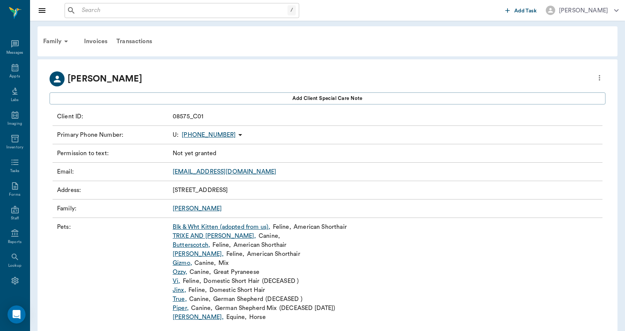
click at [179, 307] on link "Piper ," at bounding box center [181, 307] width 16 height 9
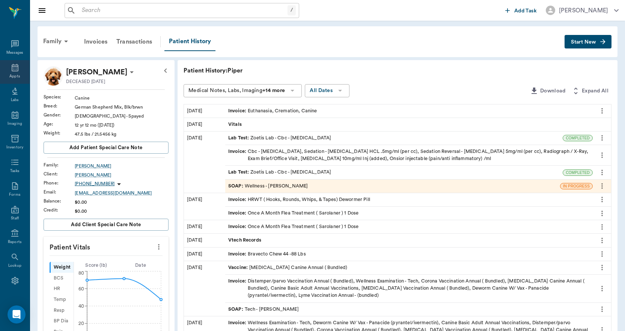
click at [15, 75] on div "Appts" at bounding box center [14, 77] width 11 height 6
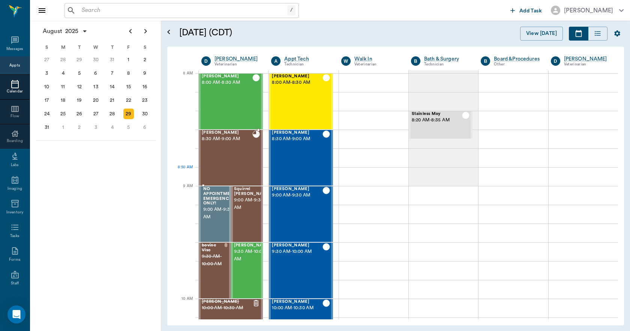
click at [232, 168] on div "[PERSON_NAME] 8:30 AM - 9:00 AM" at bounding box center [227, 157] width 51 height 55
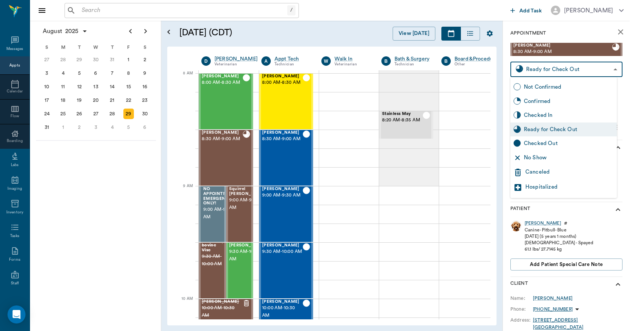
click at [537, 74] on body "/ ​ Add Task [PERSON_NAME] Nectar Messages Appts Calendar Flow Boarding Labs Im…" at bounding box center [315, 165] width 630 height 331
click at [540, 144] on div "Checked Out" at bounding box center [569, 143] width 90 height 8
type input "CHECKED_OUT"
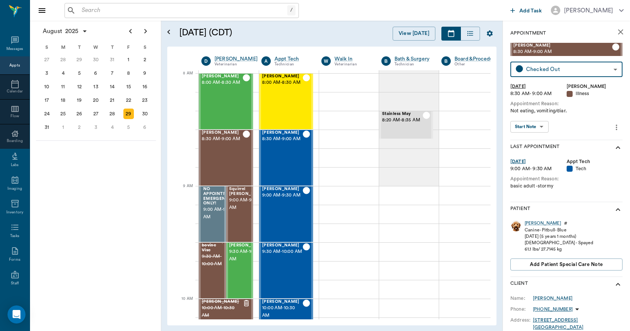
click at [616, 28] on icon "close" at bounding box center [620, 31] width 9 height 9
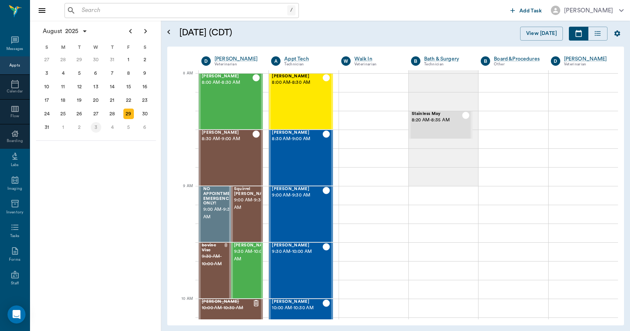
click at [94, 127] on div "3" at bounding box center [96, 127] width 11 height 11
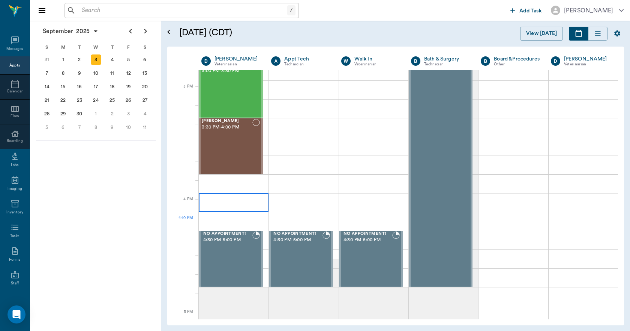
scroll to position [825, 0]
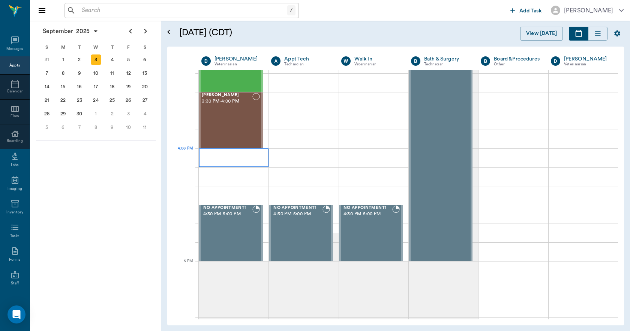
click at [224, 166] on div at bounding box center [234, 157] width 70 height 19
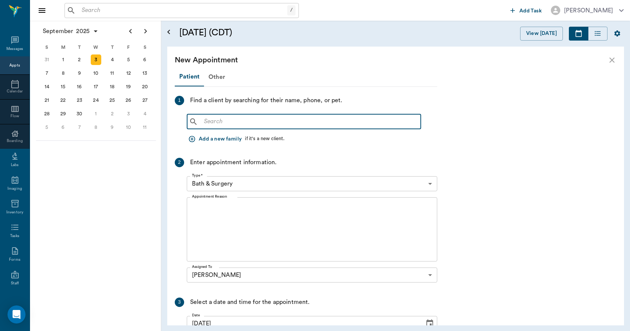
click at [225, 122] on input "text" at bounding box center [309, 121] width 217 height 11
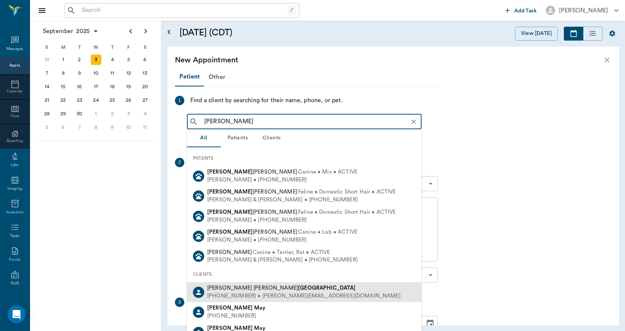
click at [222, 294] on div "[PHONE_NUMBER] • [PERSON_NAME][EMAIL_ADDRESS][DOMAIN_NAME]" at bounding box center [303, 296] width 193 height 8
type input "[PERSON_NAME]"
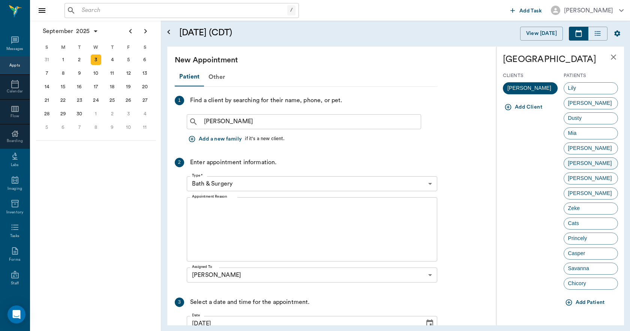
click at [576, 164] on span "[PERSON_NAME]" at bounding box center [590, 163] width 52 height 8
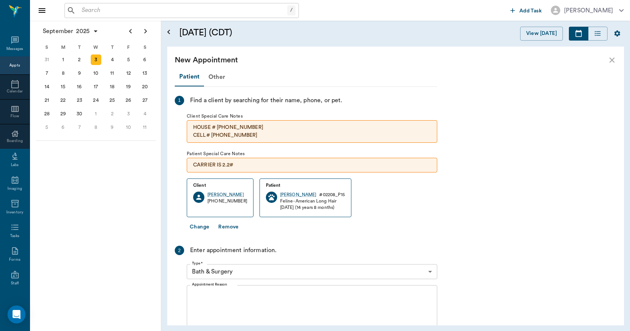
click at [316, 270] on body "/ ​ Add Task [PERSON_NAME] Nectar Messages Appts Calendar Flow Boarding Labs Im…" at bounding box center [315, 165] width 630 height 331
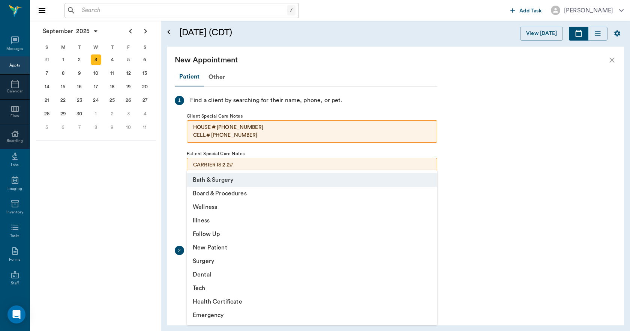
click at [216, 236] on li "Follow Up" at bounding box center [312, 234] width 251 height 14
type input "65d2be4f46e3a538d89b8c16"
type input "04:30 PM"
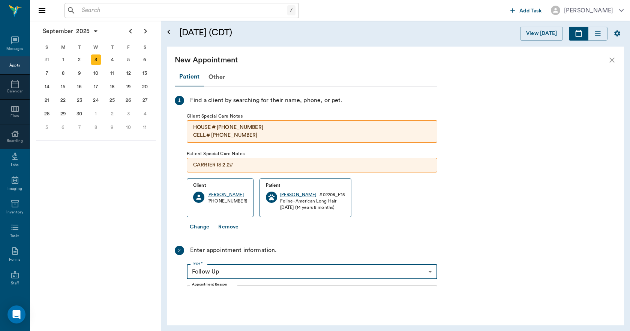
click at [224, 302] on textarea "Appointment Reason" at bounding box center [312, 317] width 240 height 52
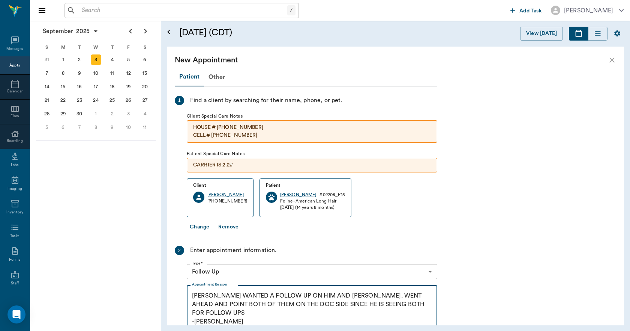
type textarea "[PERSON_NAME] WANTED A FOLLOW UP ON HIM AND [PERSON_NAME]. WENT AHEAD AND POINT…"
drag, startPoint x: 191, startPoint y: 296, endPoint x: 219, endPoint y: 305, distance: 29.8
click at [219, 305] on div "[PERSON_NAME] WANTED A FOLLOW UP ON HIM AND [PERSON_NAME]. WENT AHEAD AND POINT…" at bounding box center [312, 317] width 251 height 64
drag, startPoint x: 216, startPoint y: 314, endPoint x: 195, endPoint y: 297, distance: 26.7
click at [192, 296] on textarea "[PERSON_NAME] WANTED A FOLLOW UP ON HIM AND [PERSON_NAME]. WENT AHEAD AND POINT…" at bounding box center [312, 317] width 240 height 52
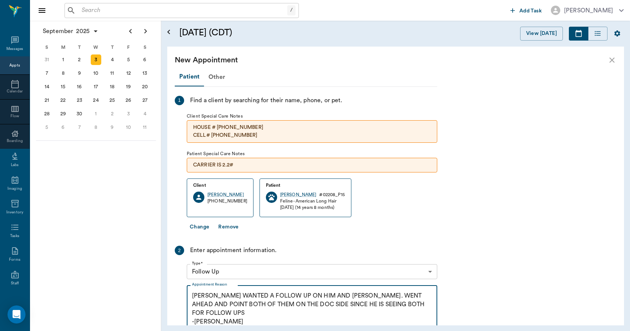
click at [380, 202] on div "Client [PERSON_NAME] [PHONE_NUMBER] Patient [PERSON_NAME] # 02208_P15 Feline - …" at bounding box center [312, 199] width 251 height 42
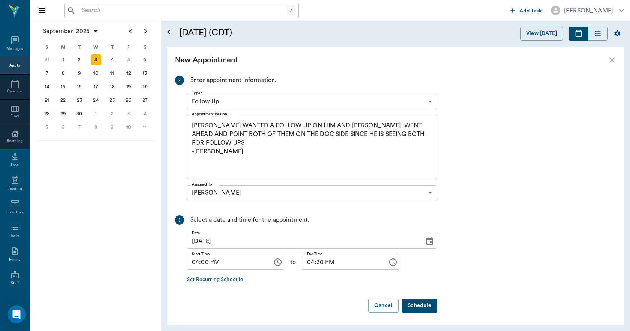
scroll to position [171, 0]
click at [424, 305] on button "Schedule" at bounding box center [420, 305] width 36 height 14
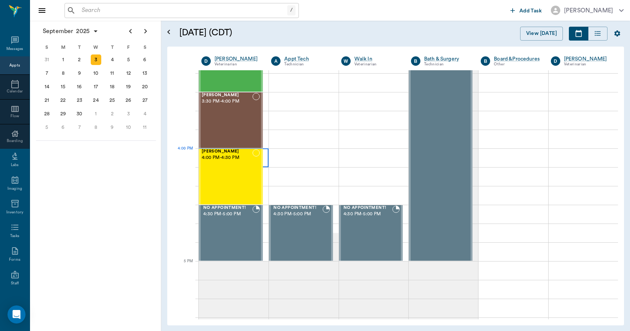
click at [264, 162] on div at bounding box center [234, 157] width 70 height 19
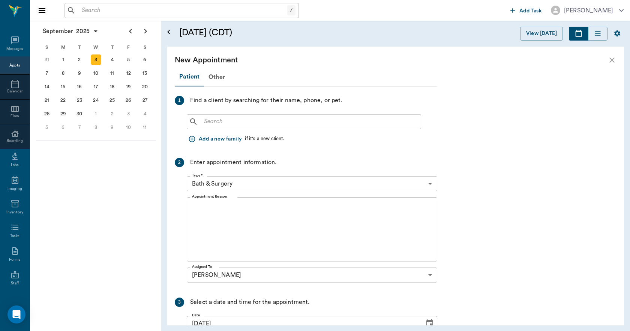
click at [222, 126] on input "text" at bounding box center [309, 121] width 217 height 11
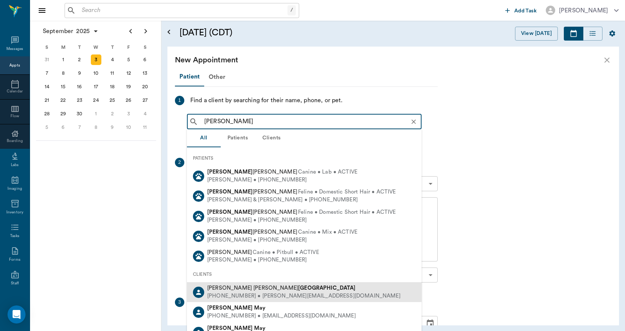
click at [222, 288] on span "[PERSON_NAME]" at bounding box center [281, 288] width 149 height 6
type input "[PERSON_NAME]"
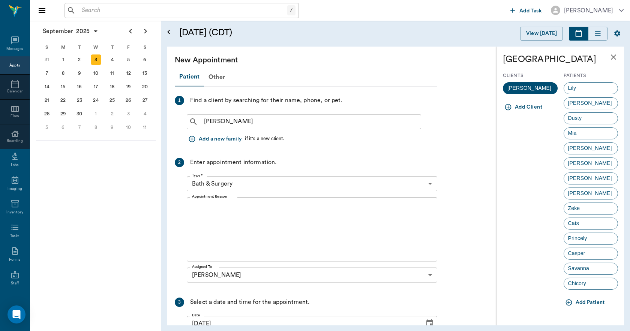
click at [575, 81] on ul "[PERSON_NAME] Mia [PERSON_NAME] [PERSON_NAME] [PERSON_NAME] [PERSON_NAME] Cats …" at bounding box center [591, 187] width 55 height 216
click at [573, 86] on span "Lily" at bounding box center [572, 88] width 17 height 8
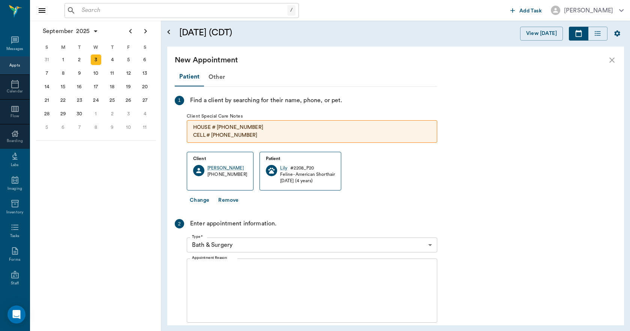
click at [249, 244] on body "/ ​ Add Task [PERSON_NAME] Nectar Messages Appts Calendar Flow Boarding Labs Im…" at bounding box center [315, 165] width 630 height 331
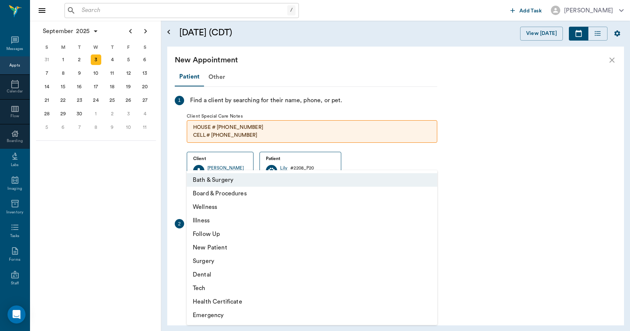
click at [217, 233] on li "Follow Up" at bounding box center [312, 234] width 251 height 14
type input "65d2be4f46e3a538d89b8c16"
type input "04:30 PM"
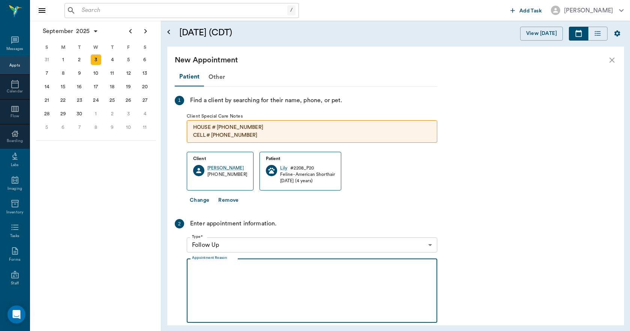
paste textarea "[PERSON_NAME] WANTED A FOLLOW UP ON HIM AND [PERSON_NAME]. WENT AHEAD AND POINT…"
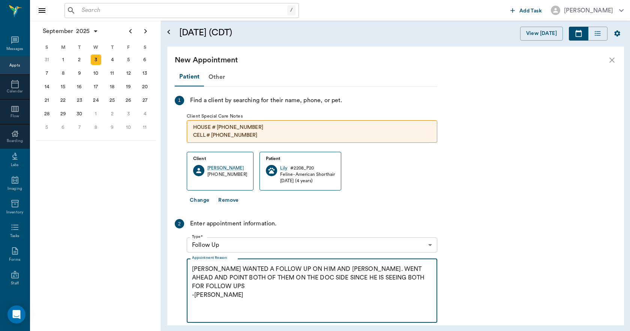
click at [331, 268] on textarea "[PERSON_NAME] WANTED A FOLLOW UP ON HIM AND [PERSON_NAME]. WENT AHEAD AND POINT…" at bounding box center [312, 291] width 240 height 52
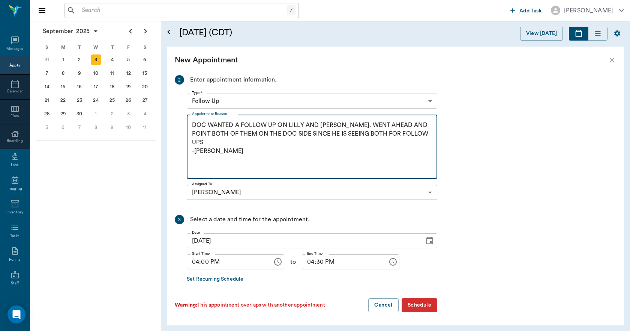
scroll to position [144, 0]
type textarea "DOC WANTED A FOLLOW UP ON LILLY AND [PERSON_NAME]. WENT AHEAD AND POINT BOTH OF…"
click at [421, 308] on button "Schedule" at bounding box center [420, 305] width 36 height 14
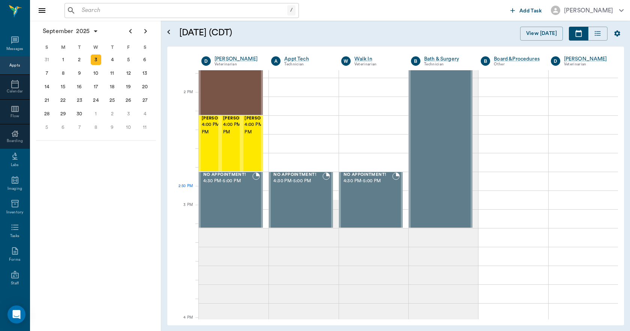
scroll to position [863, 0]
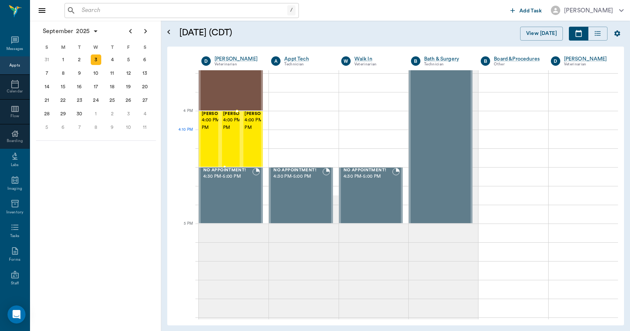
click at [228, 131] on span "4:00 PM - 4:30 PM" at bounding box center [242, 123] width 38 height 15
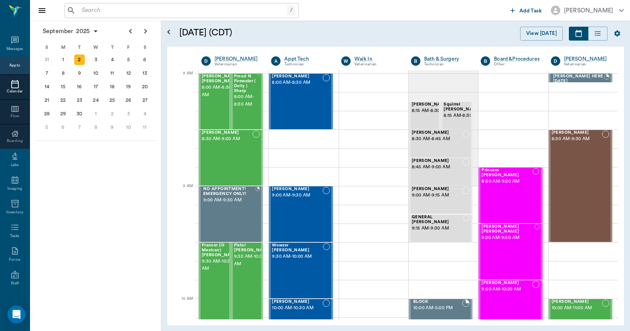
click at [194, 10] on input "text" at bounding box center [183, 10] width 209 height 11
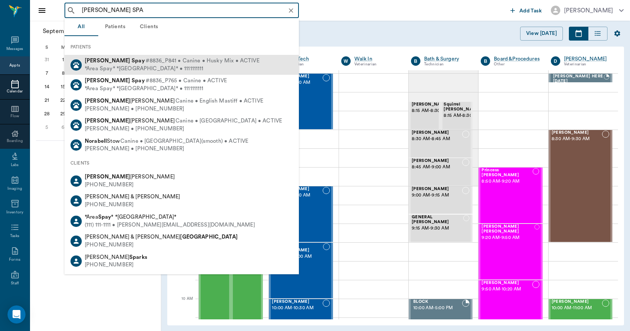
click at [156, 65] on div "*Area Spay* *[GEOGRAPHIC_DATA]* • 1111111111" at bounding box center [172, 69] width 175 height 8
type input "NORA SPA"
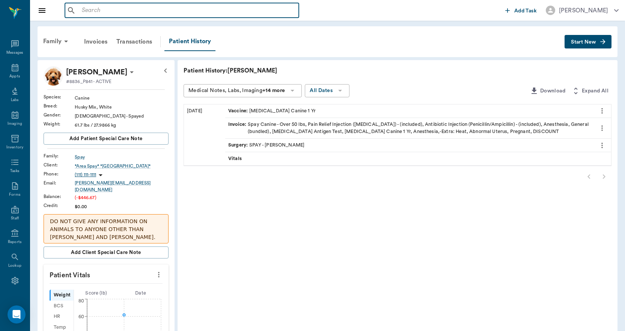
click at [116, 8] on input "text" at bounding box center [187, 10] width 217 height 11
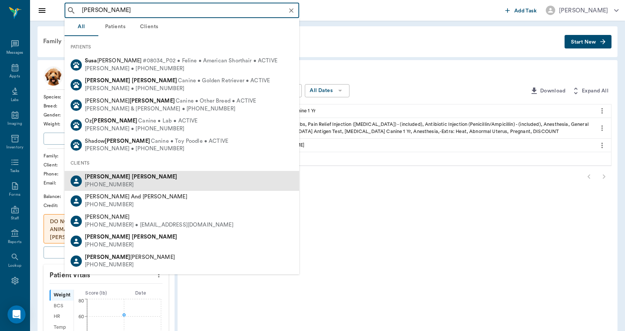
click at [120, 183] on div "(210) 542-1492" at bounding box center [131, 185] width 92 height 8
type input "SUSA HERR"
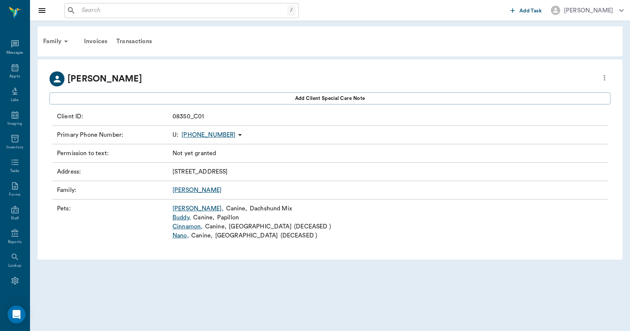
click at [179, 208] on link "Archie ," at bounding box center [198, 208] width 51 height 9
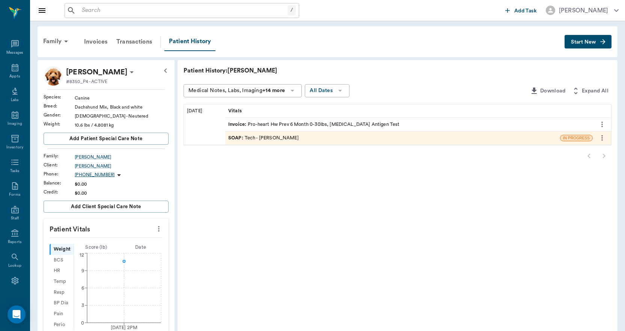
click at [577, 42] on span "Start New" at bounding box center [583, 42] width 25 height 0
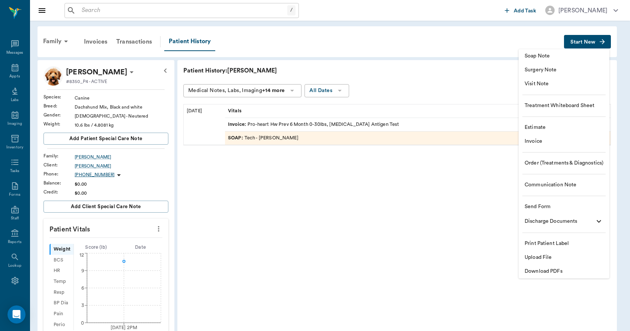
click at [543, 256] on span "Upload File" at bounding box center [564, 257] width 79 height 8
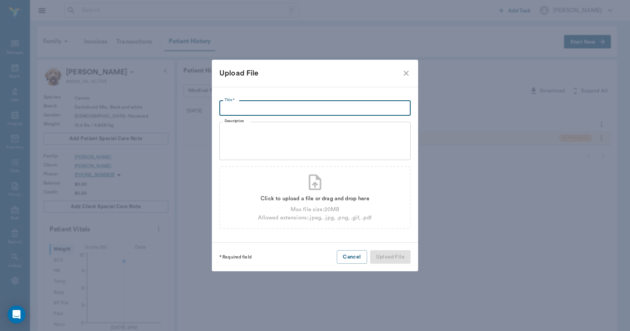
click at [385, 108] on input "Title *" at bounding box center [314, 108] width 191 height 15
type input "RECORD TRANSFER 08.14.2025"
click at [342, 198] on div "Click to upload a file or drag and drop here" at bounding box center [315, 198] width 114 height 8
type input "C:\fakepath\Archie.Herron.RecordTransfer.08.14.2025.pdf"
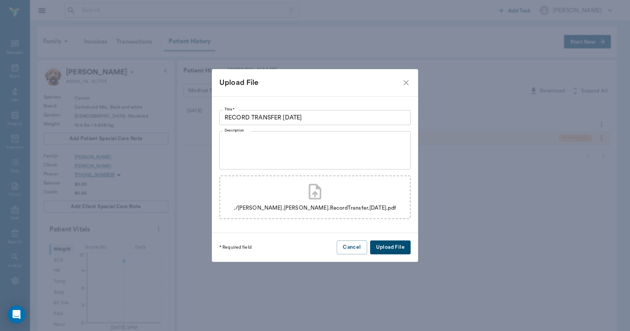
click at [382, 248] on button "Upload File" at bounding box center [390, 247] width 41 height 14
